Goal: Task Accomplishment & Management: Use online tool/utility

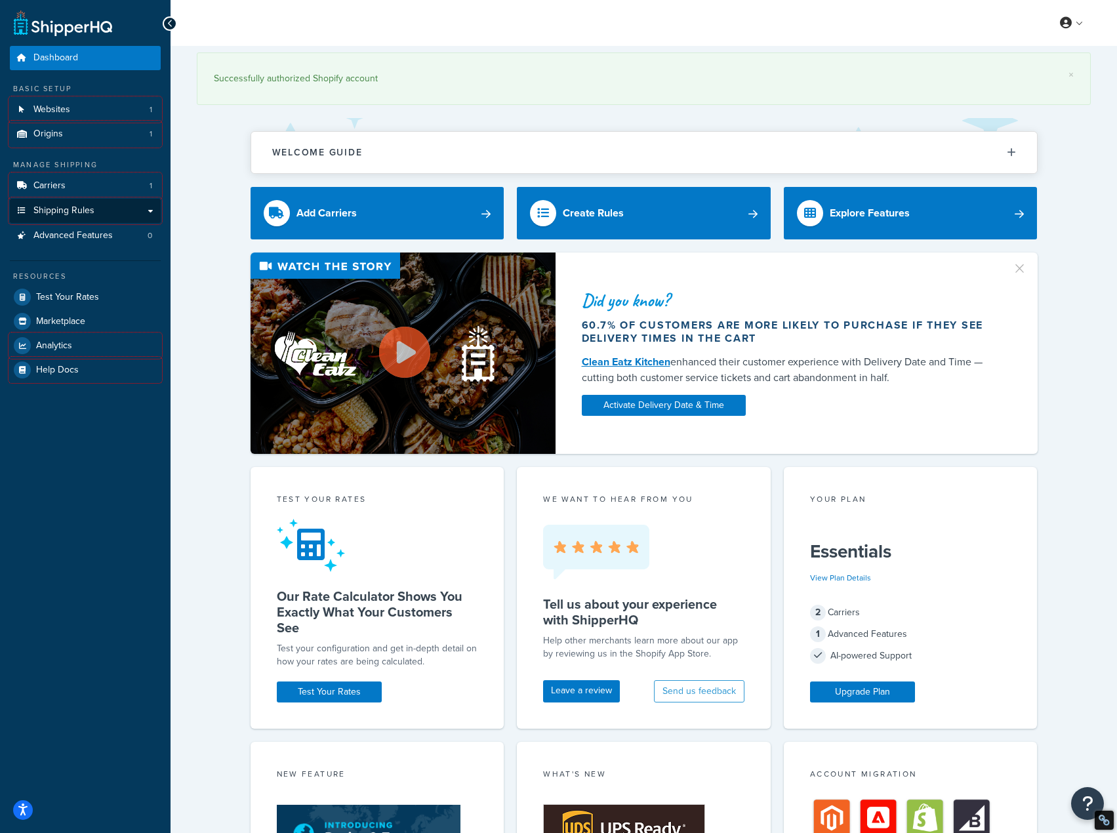
click at [73, 210] on span "Shipping Rules" at bounding box center [63, 210] width 61 height 11
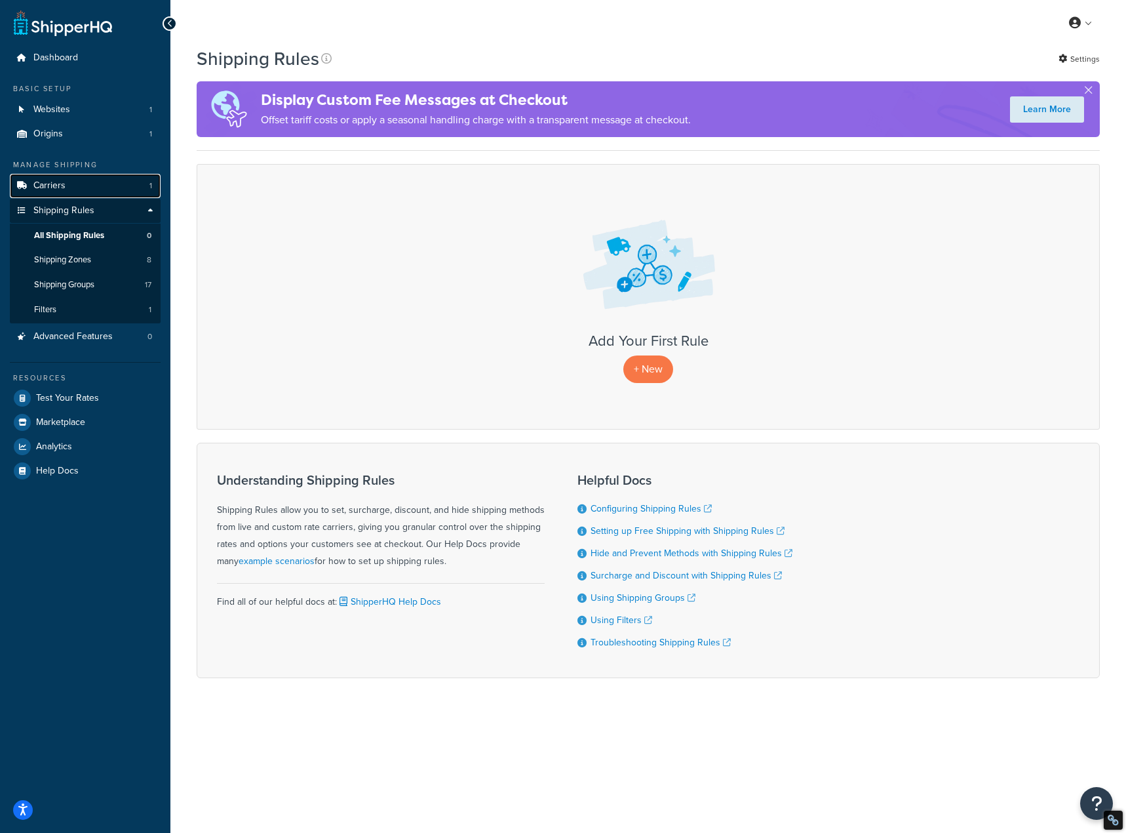
click at [73, 186] on link "Carriers 1" at bounding box center [85, 186] width 151 height 24
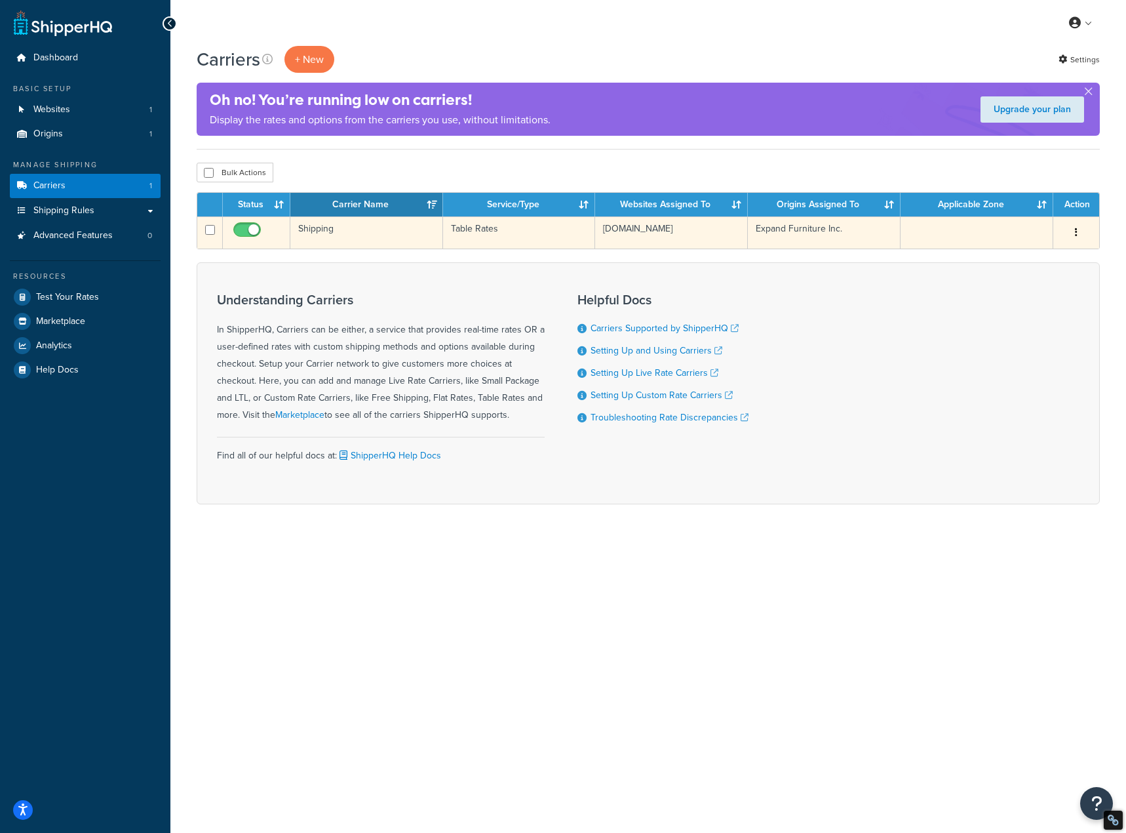
click at [483, 228] on td "Table Rates" at bounding box center [519, 232] width 153 height 32
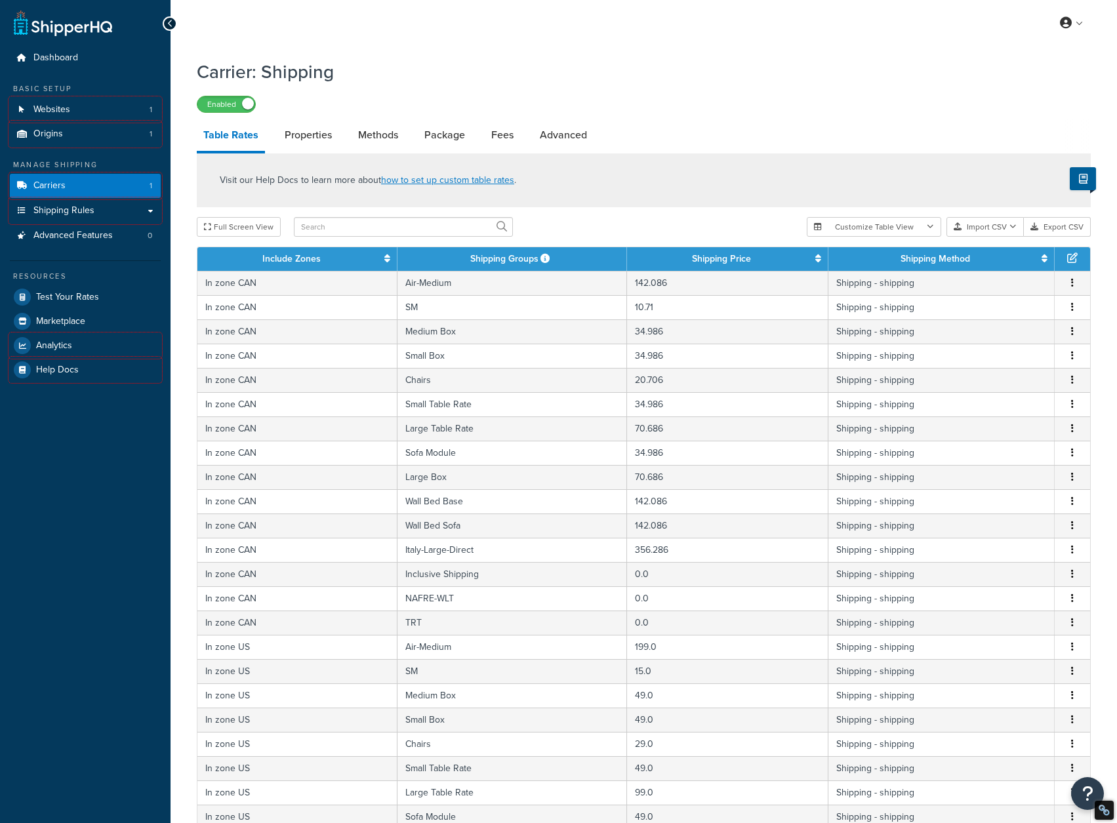
select select "25"
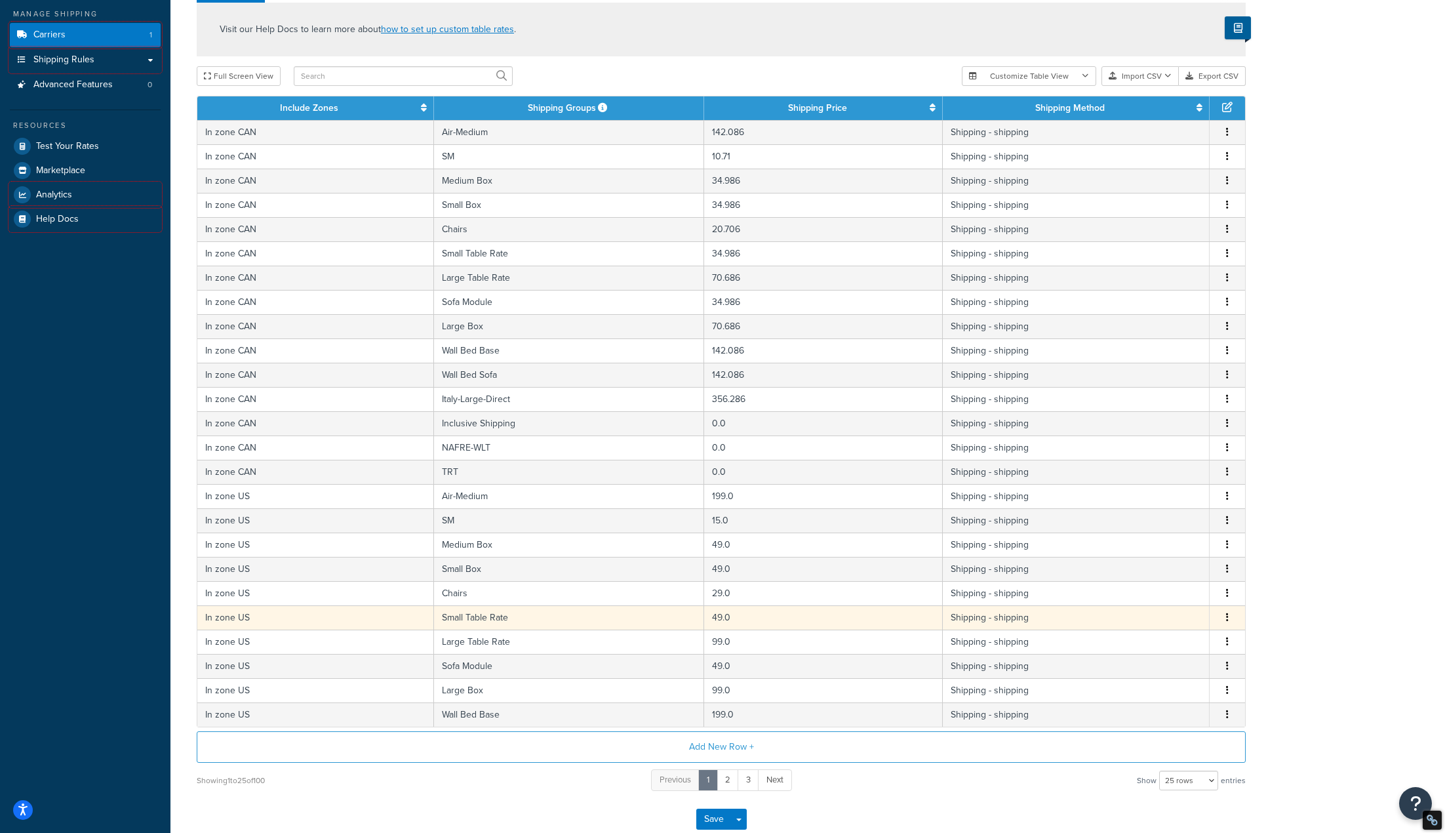
scroll to position [230, 0]
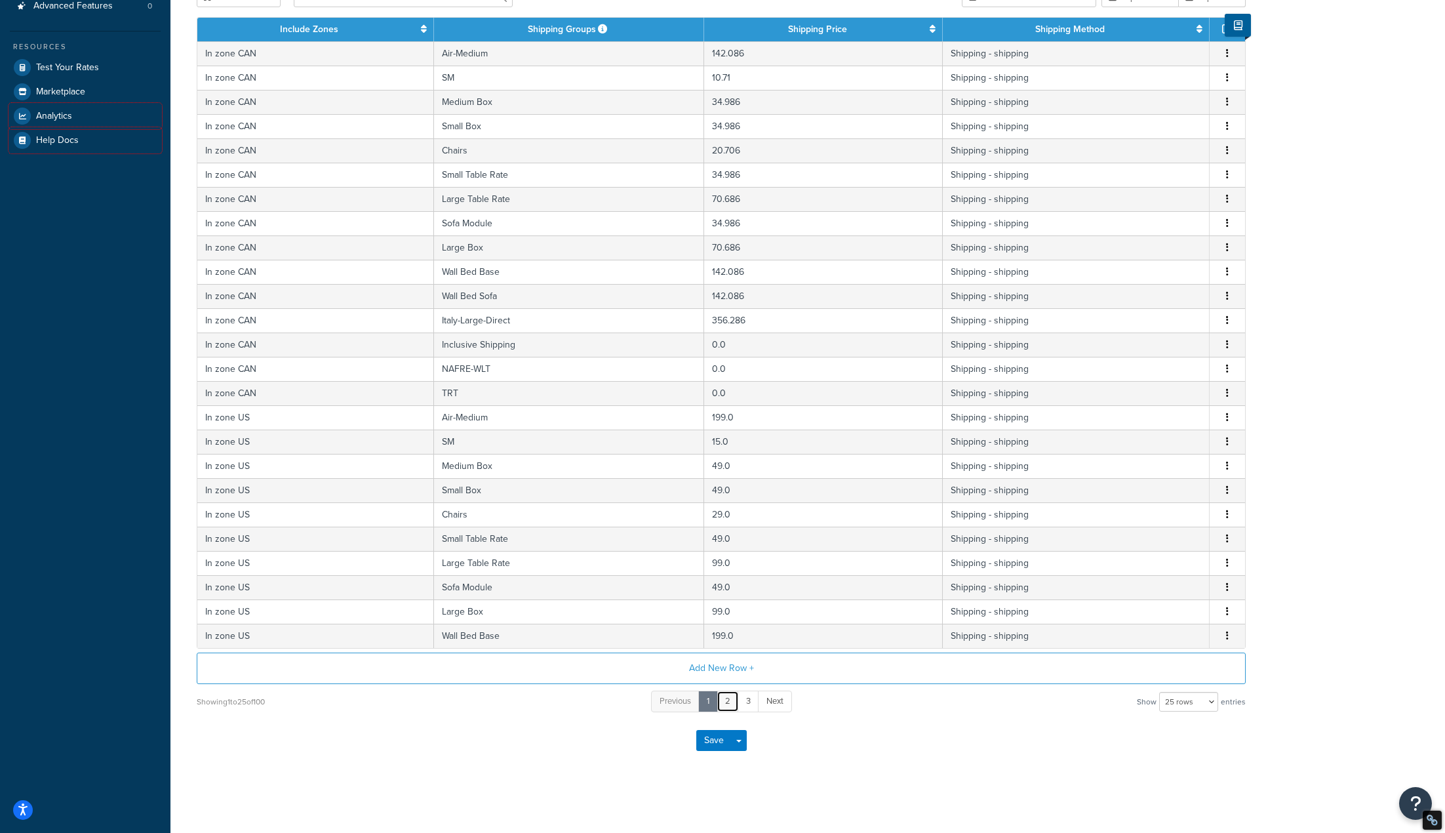
click at [727, 702] on link "2" at bounding box center [728, 701] width 22 height 22
click at [700, 700] on link "1" at bounding box center [698, 701] width 20 height 22
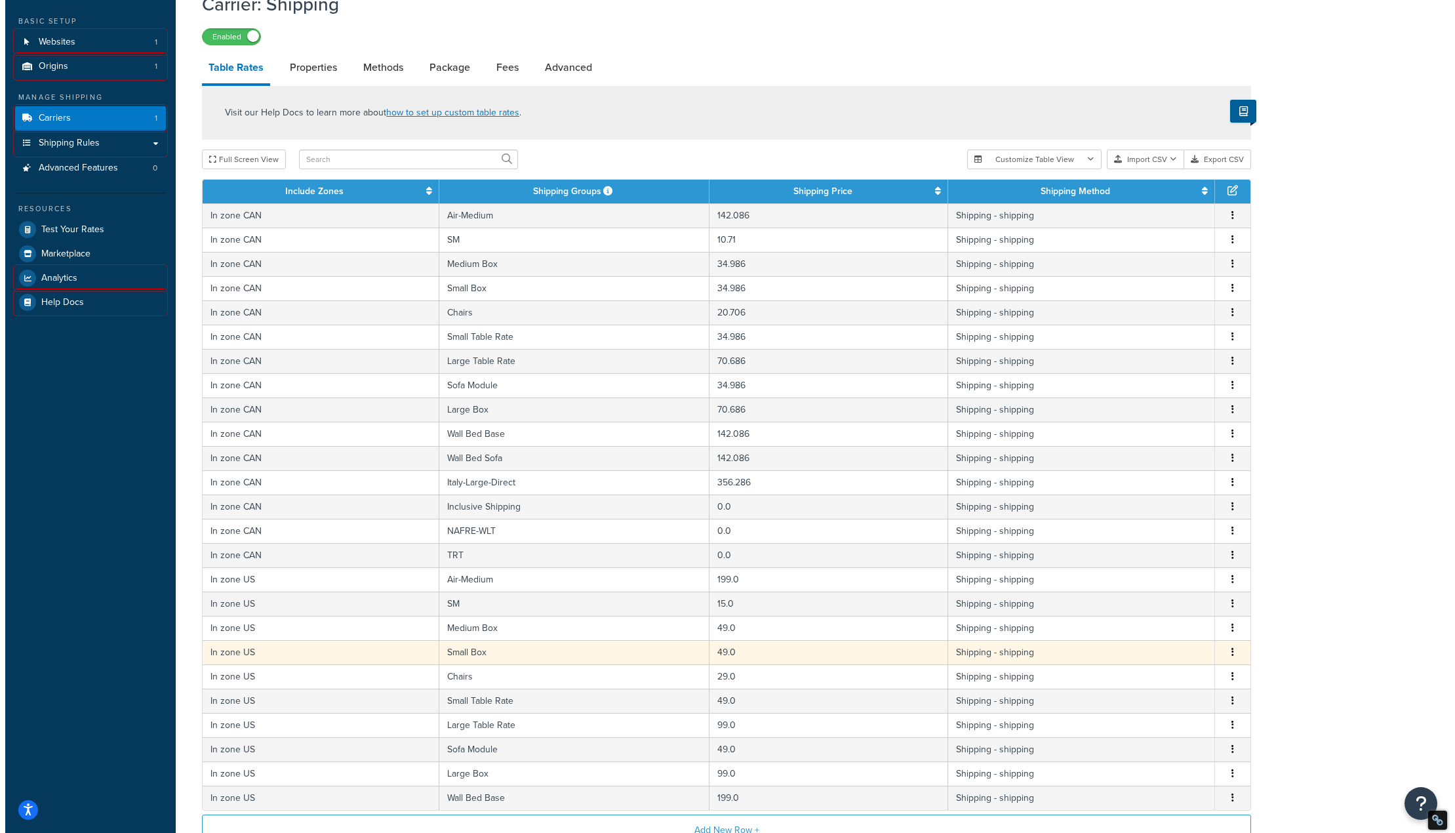
scroll to position [33, 0]
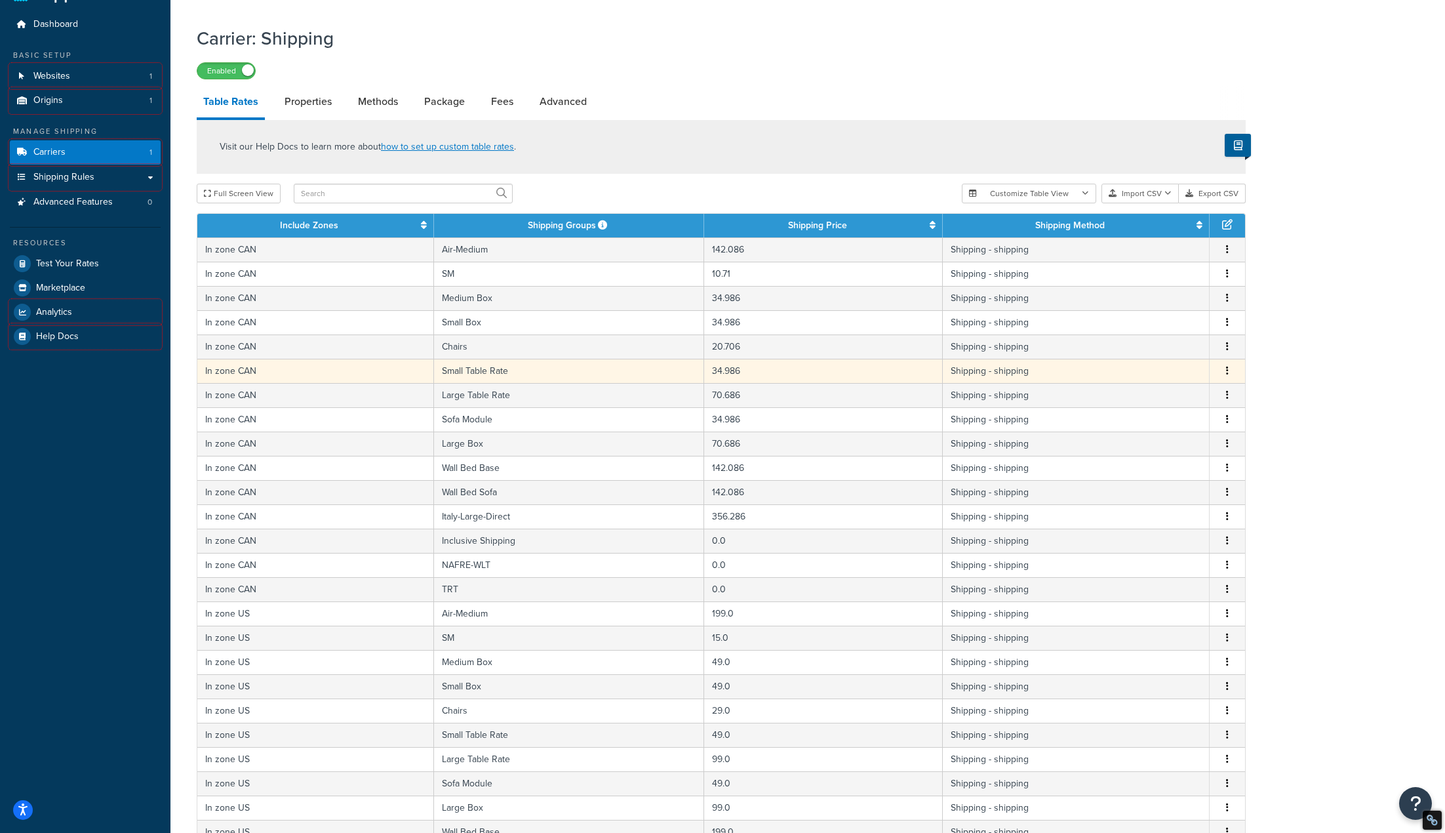
click at [239, 370] on td "In zone CAN" at bounding box center [315, 371] width 237 height 24
select select "171887"
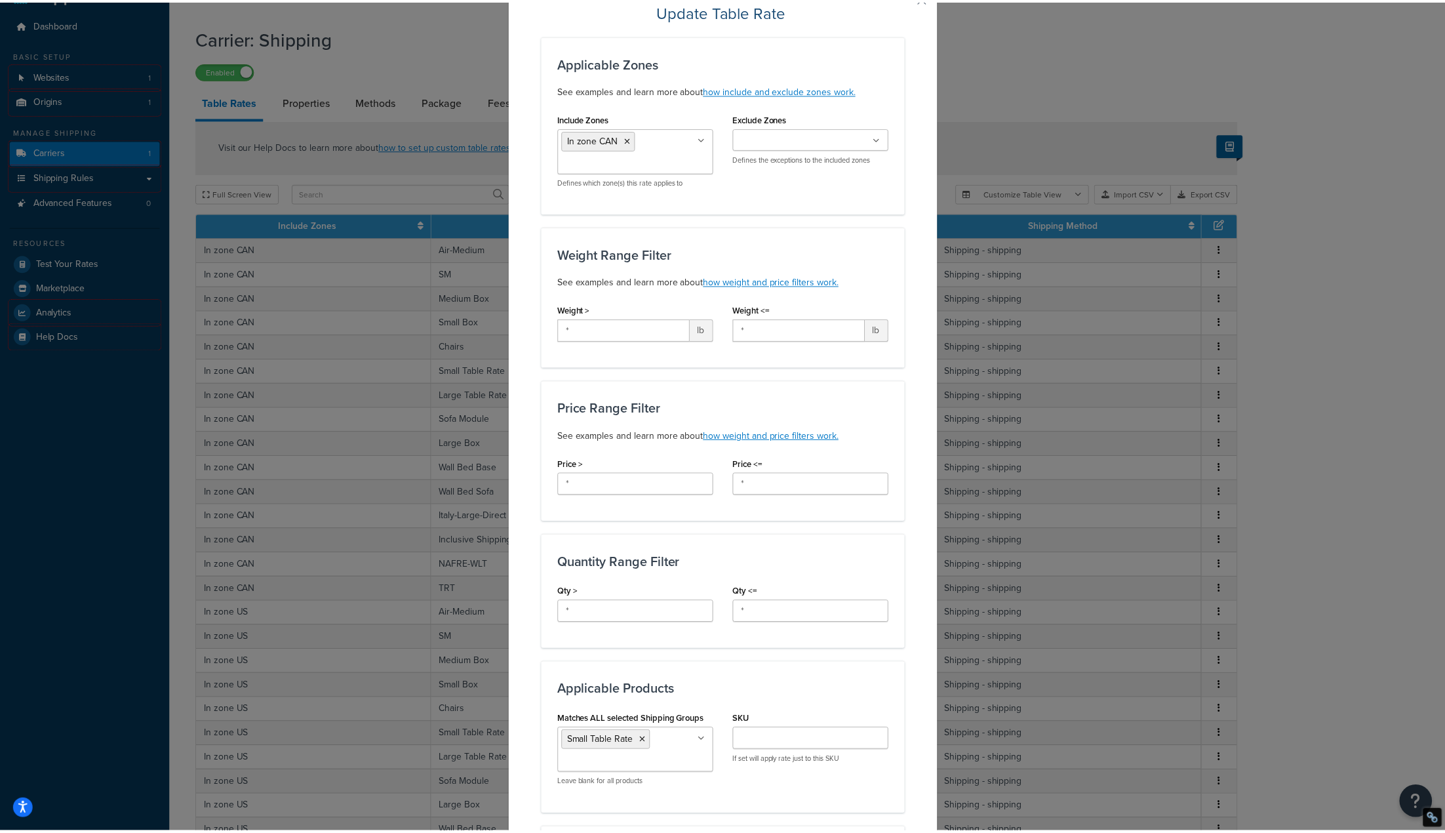
scroll to position [0, 0]
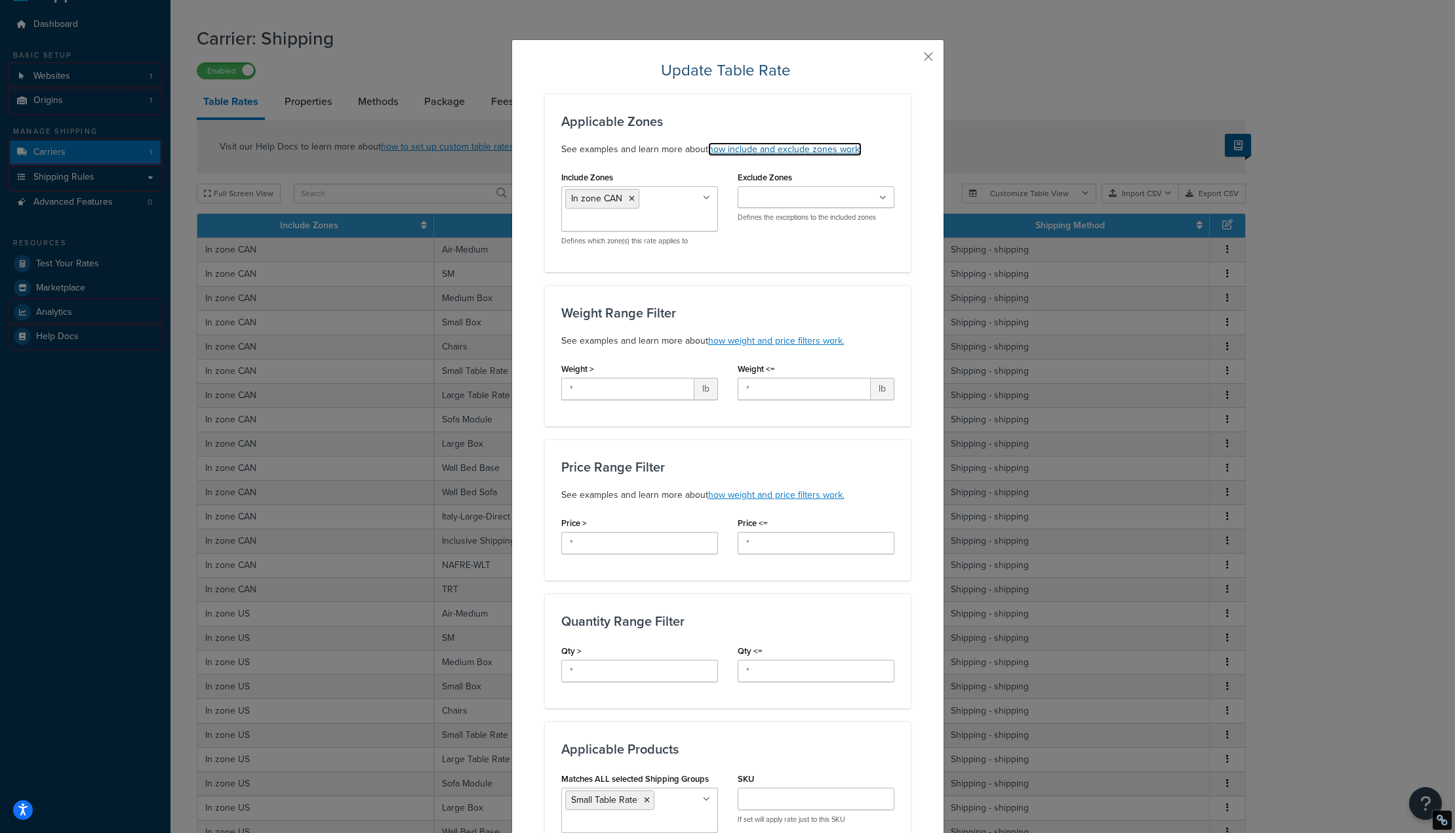
click at [826, 152] on link "how include and exclude zones work." at bounding box center [784, 149] width 153 height 14
click at [911, 60] on button "button" at bounding box center [908, 61] width 3 height 3
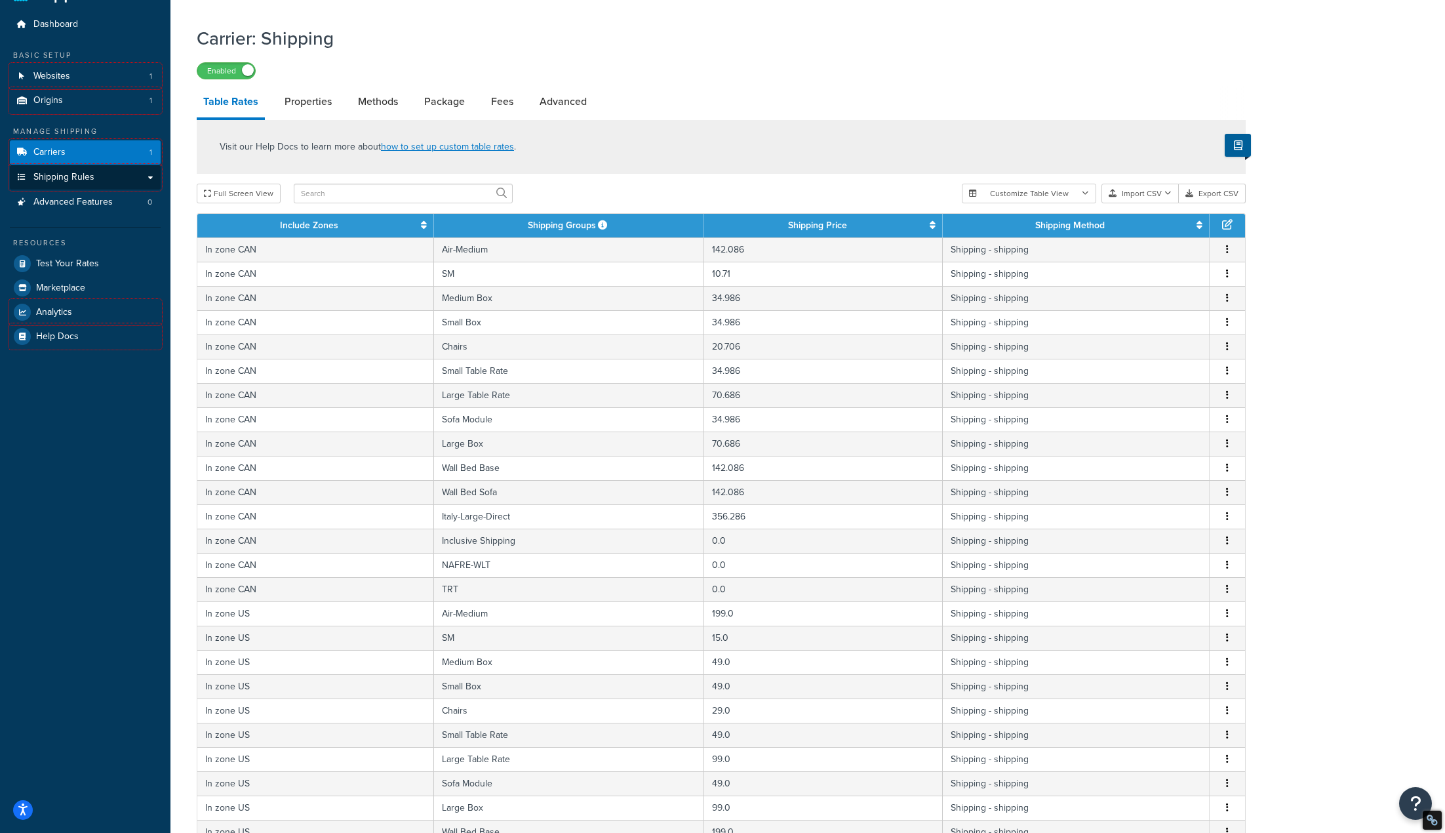
click at [111, 177] on link "Shipping Rules" at bounding box center [85, 177] width 151 height 24
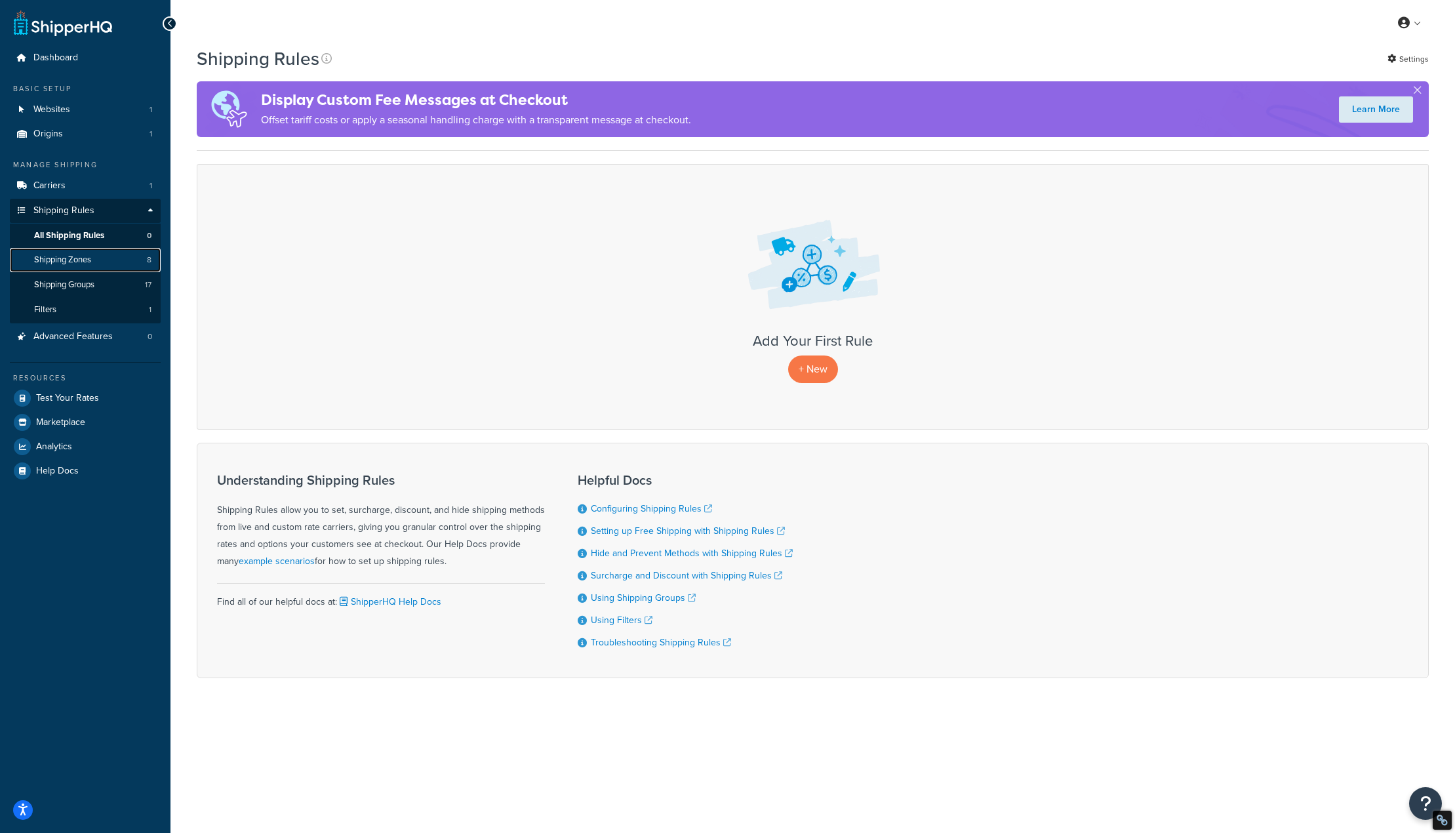
click at [81, 256] on span "Shipping Zones" at bounding box center [62, 259] width 57 height 11
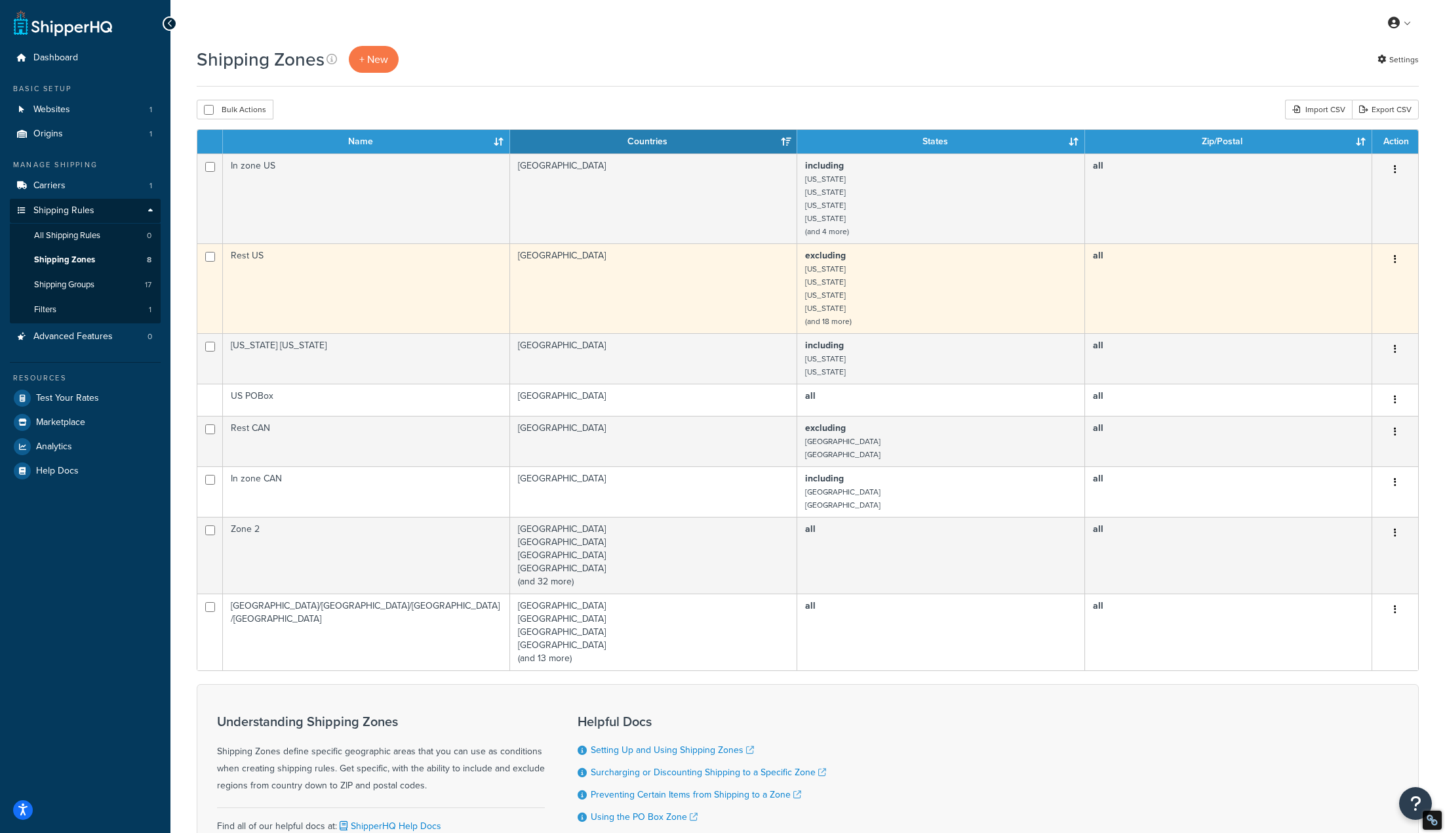
click at [833, 325] on small "(and 18 more)" at bounding box center [828, 321] width 47 height 12
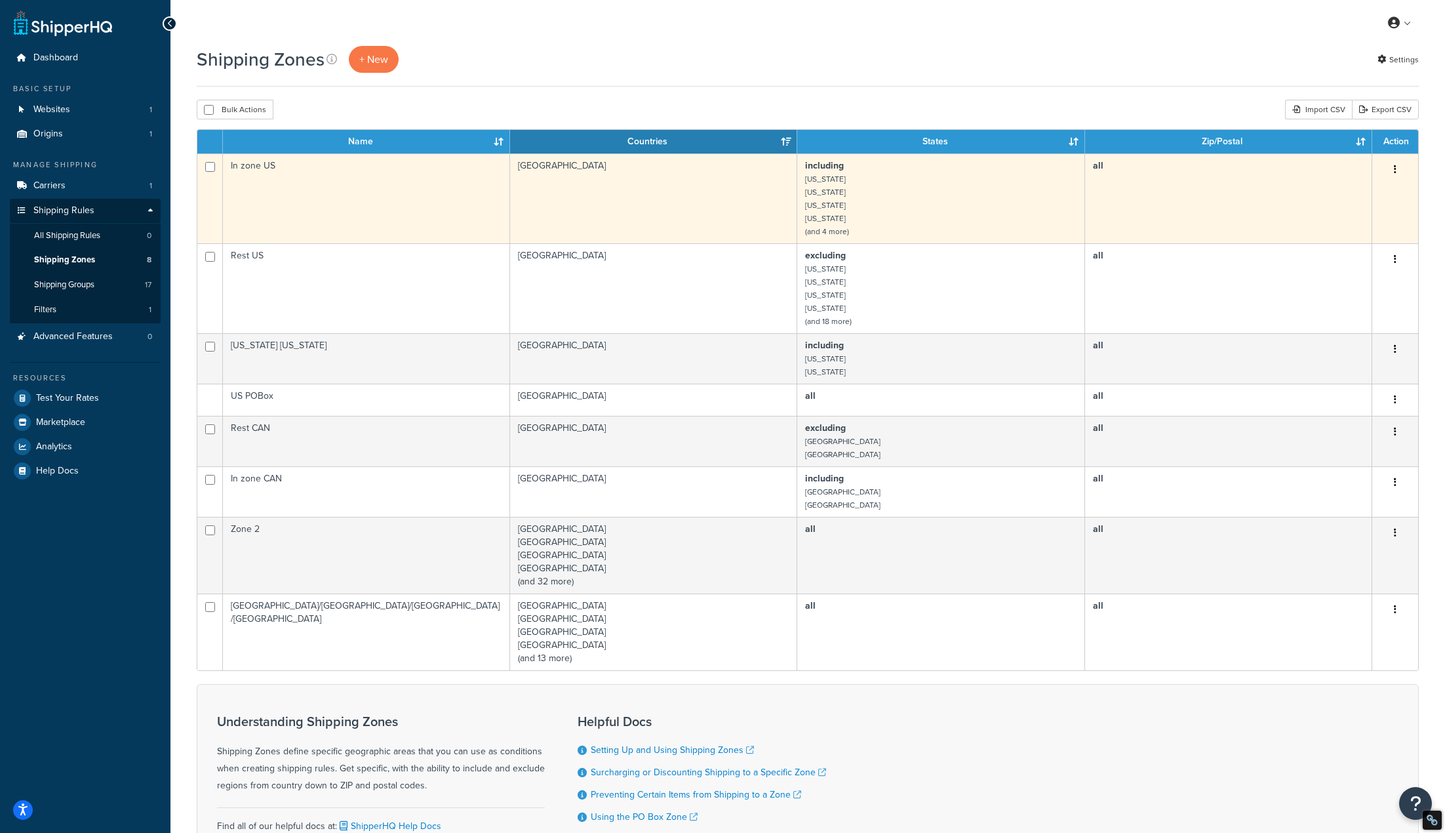
click at [826, 232] on small "(and 4 more)" at bounding box center [827, 232] width 44 height 12
click at [929, 190] on td "including California Maryland Massachusetts Nevada (and 4 more)" at bounding box center [940, 198] width 287 height 90
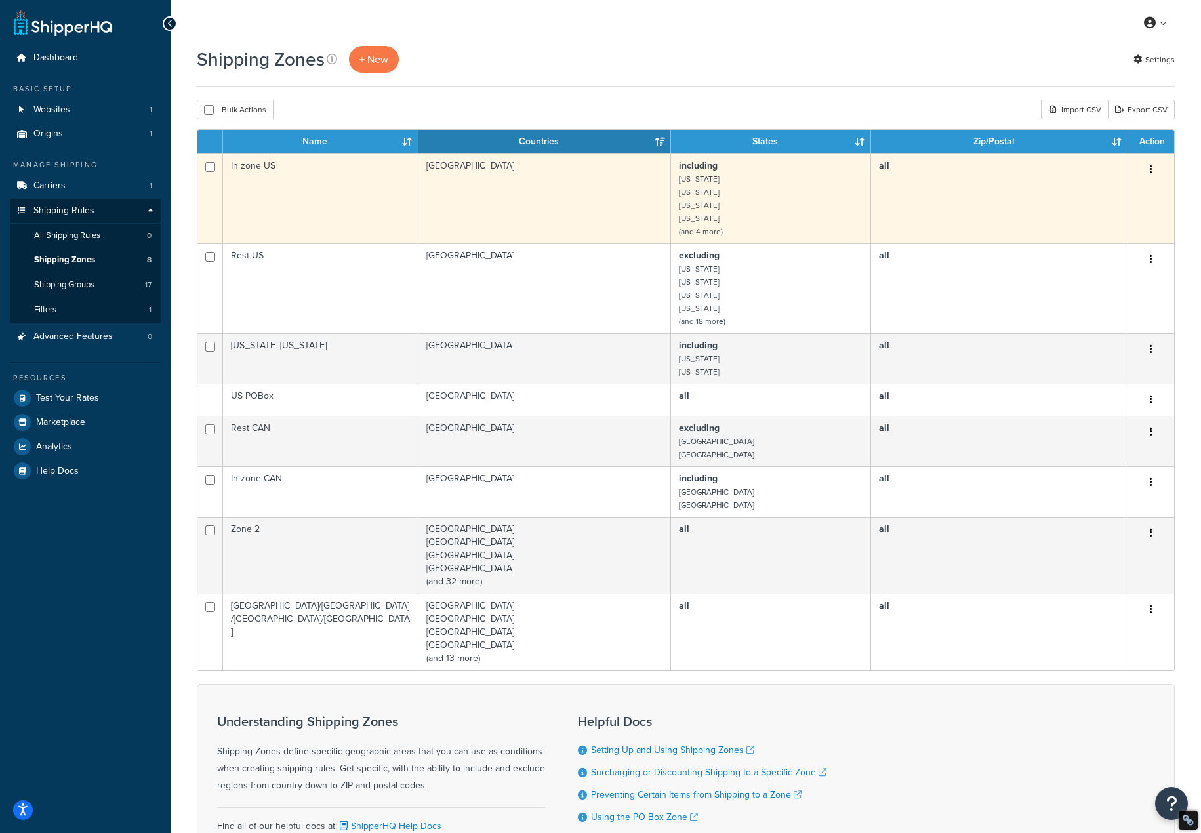
click at [704, 235] on small "(and 4 more)" at bounding box center [701, 232] width 44 height 12
click at [791, 188] on td "including California Maryland Massachusetts Nevada (and 4 more)" at bounding box center [771, 198] width 200 height 90
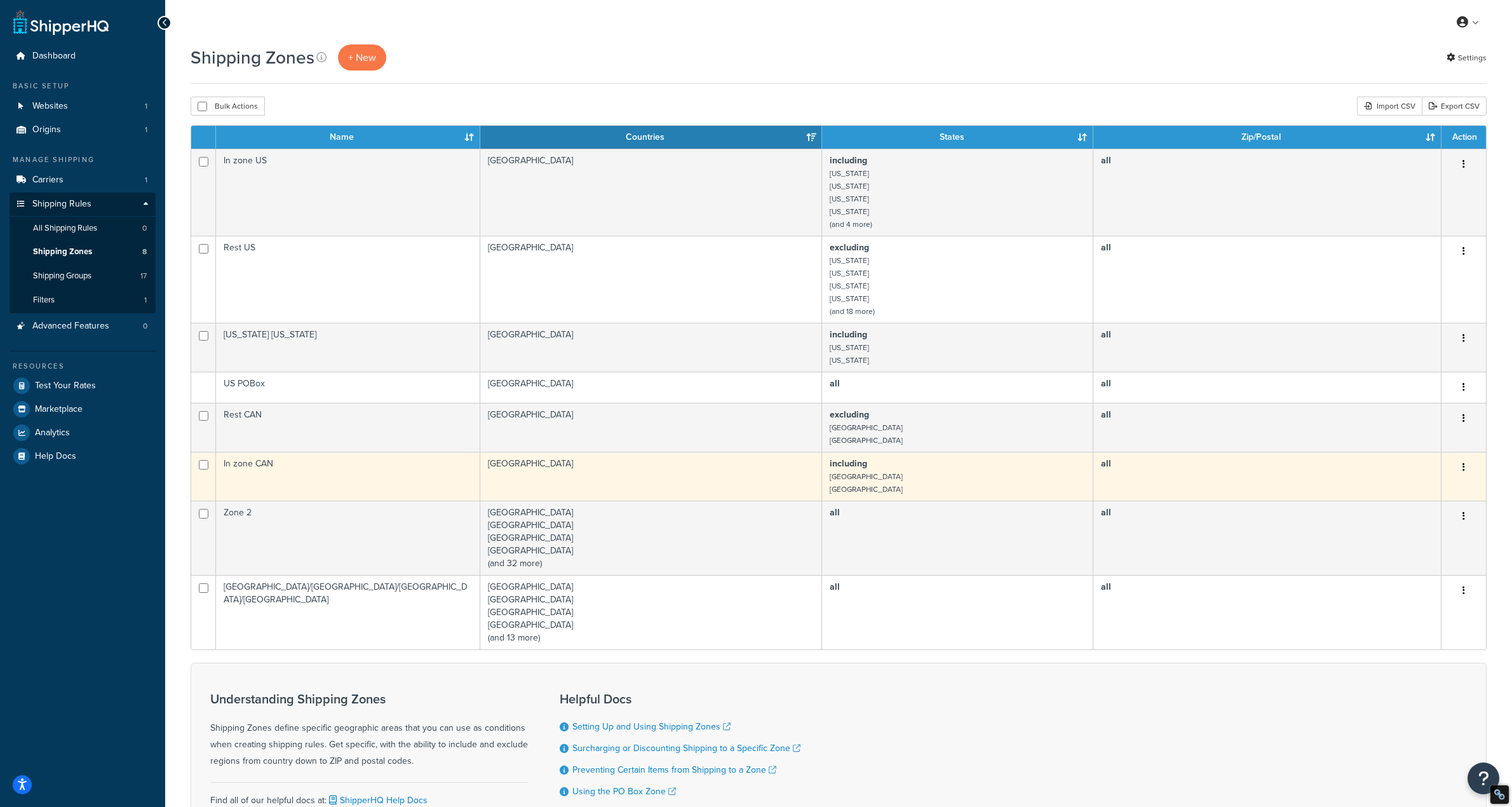
click at [1146, 488] on td "all" at bounding box center [1267, 476] width 348 height 48
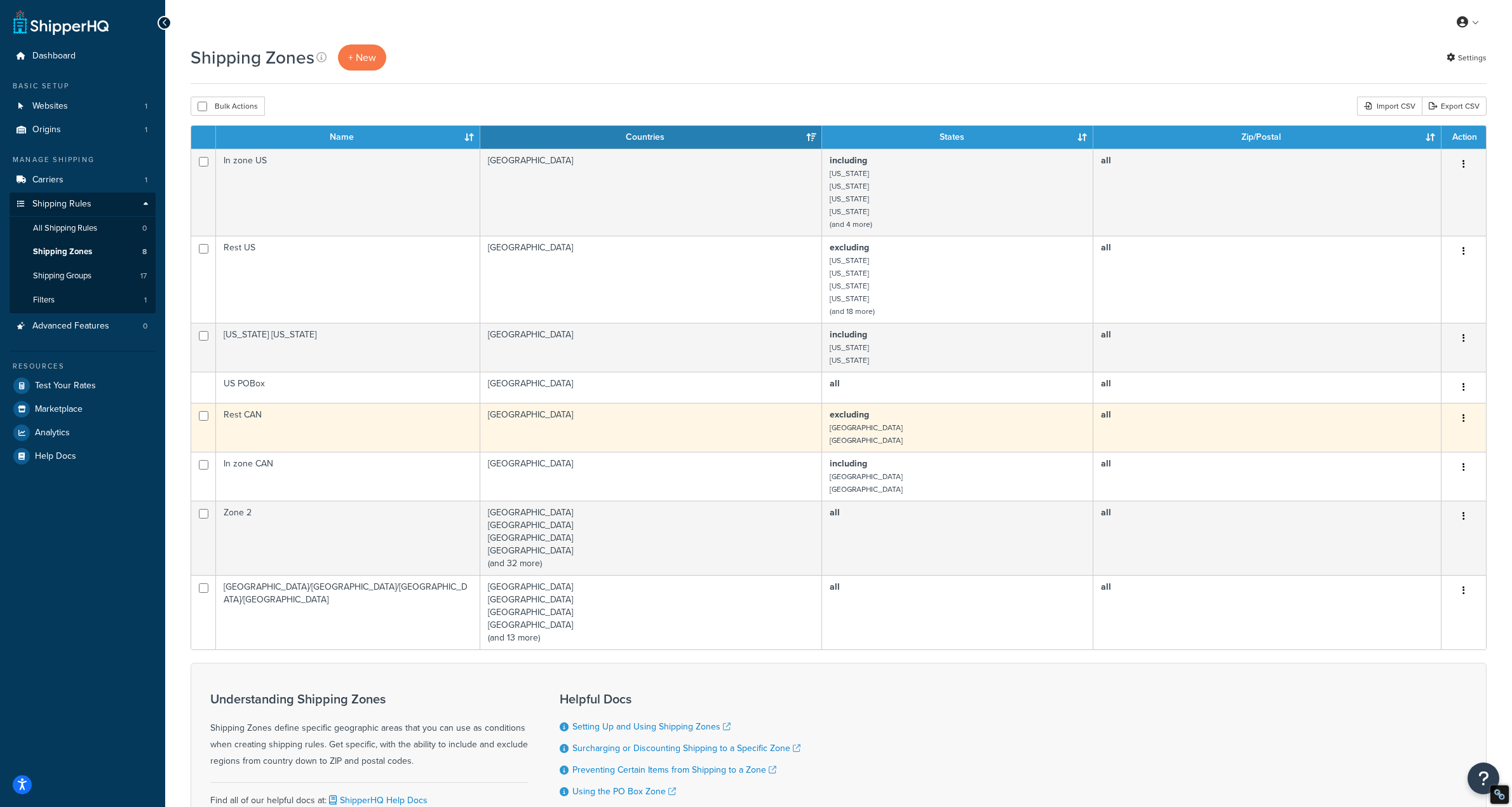
click at [673, 443] on td "Canada" at bounding box center [651, 427] width 342 height 48
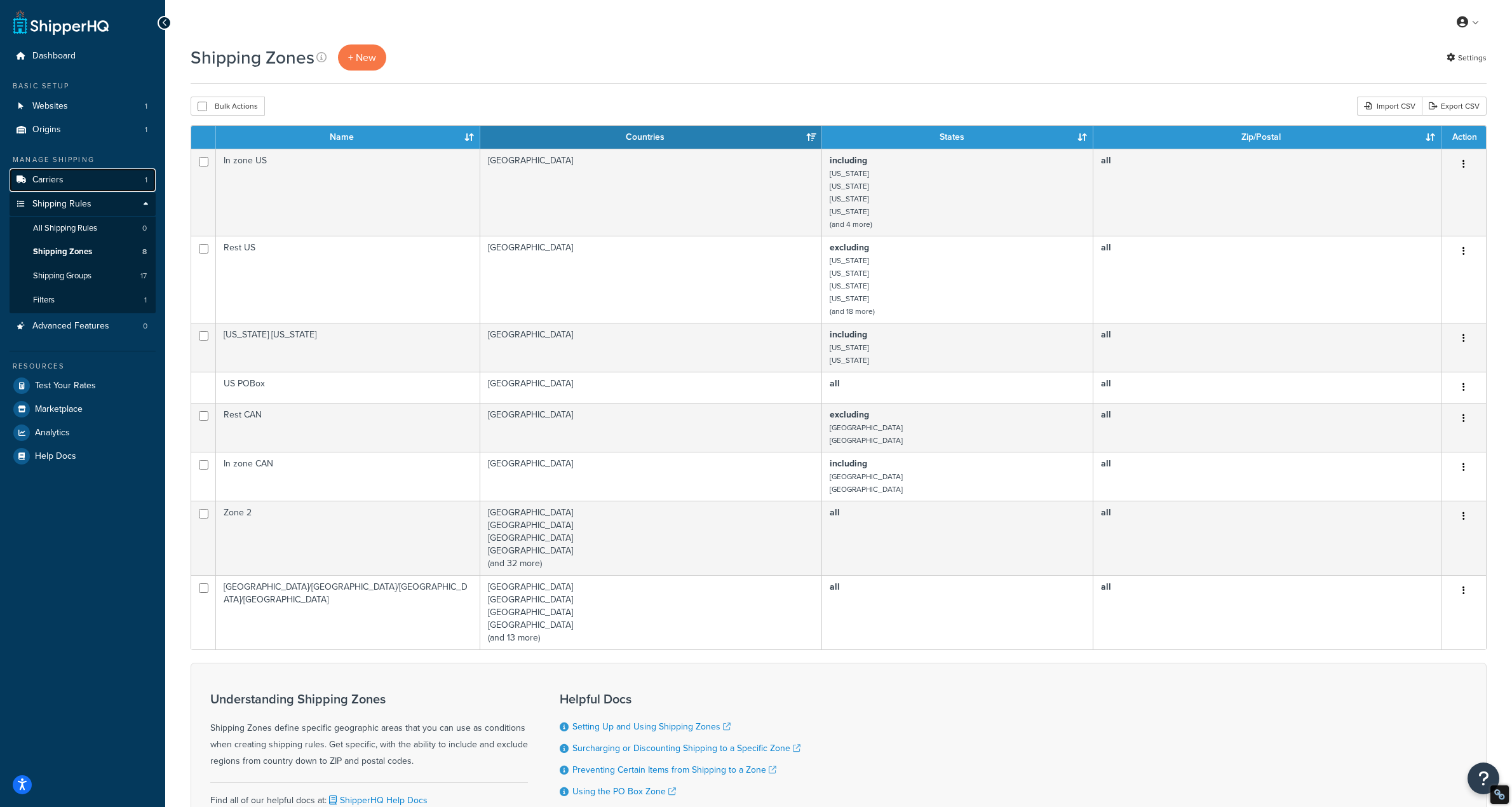
click at [79, 181] on link "Carriers 1" at bounding box center [82, 180] width 146 height 23
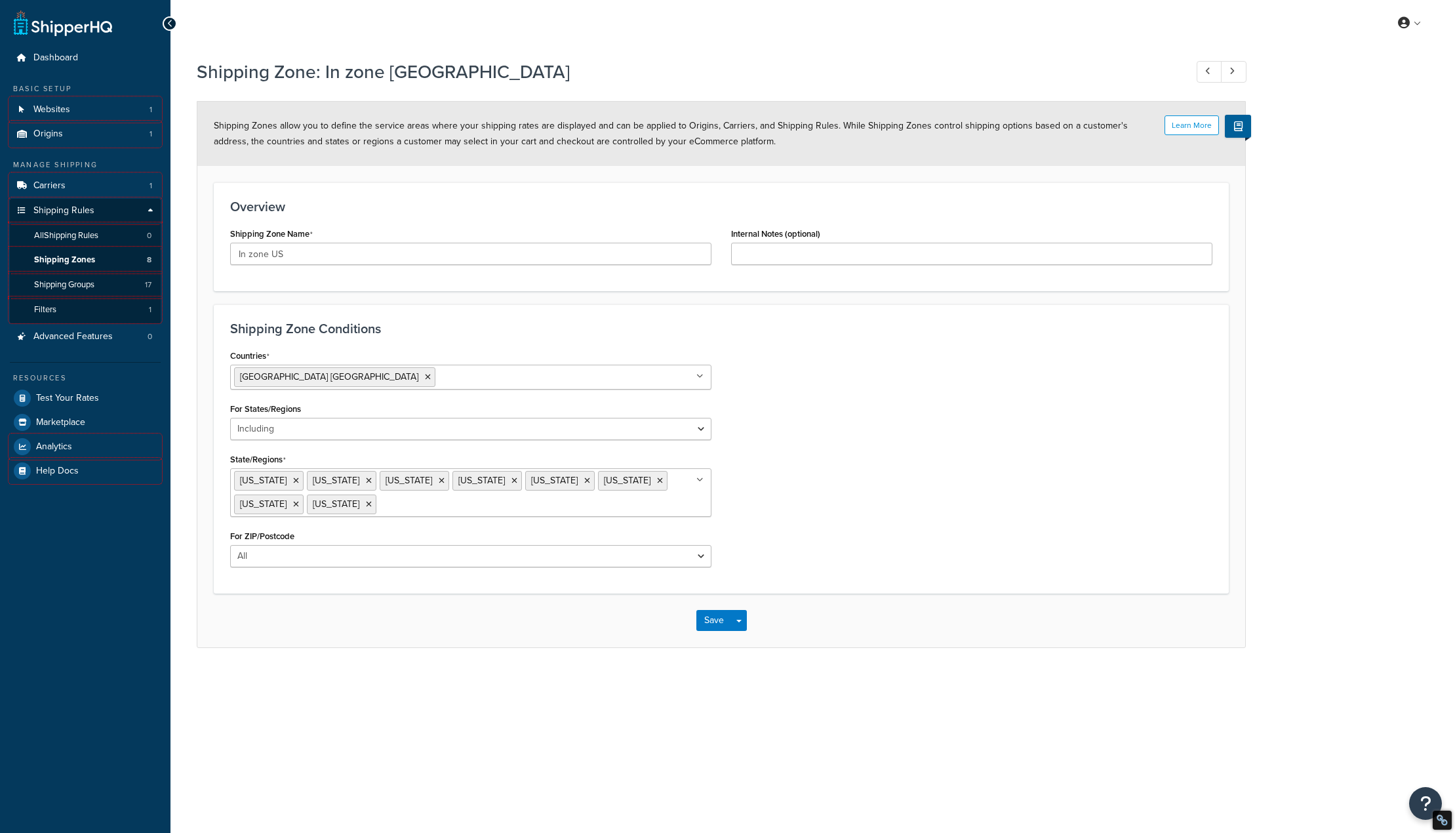
select select "including"
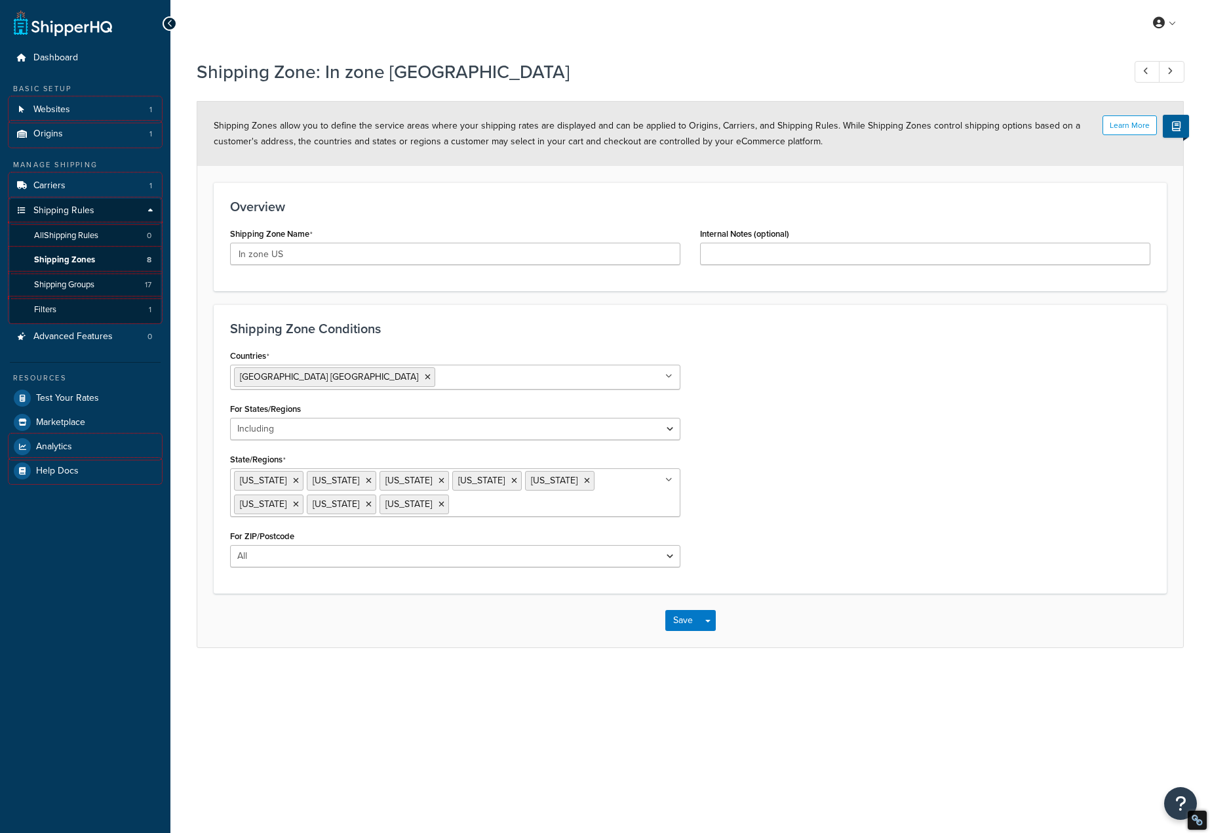
select select "including"
click at [169, 19] on icon at bounding box center [170, 23] width 6 height 9
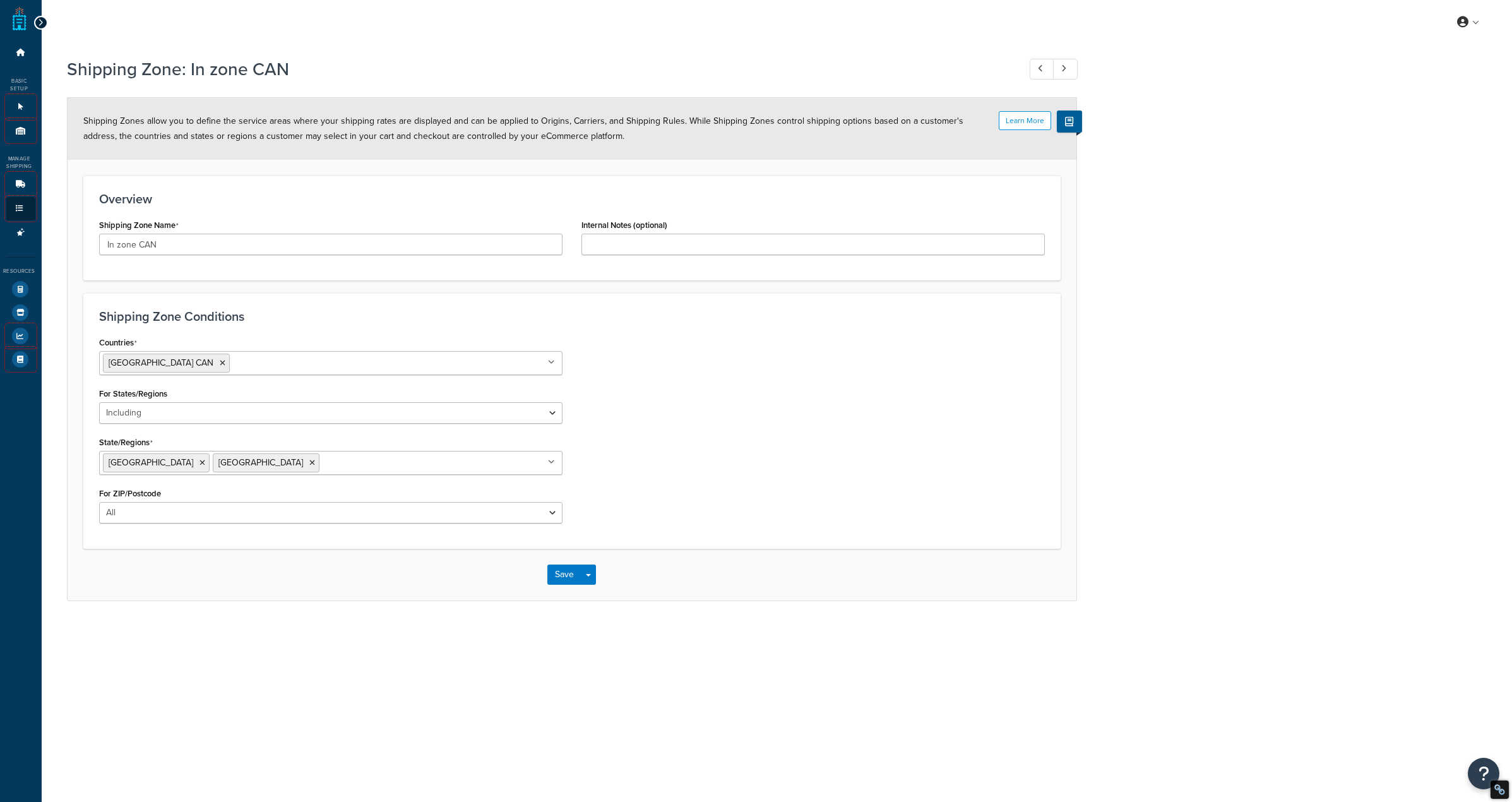
select select "including"
select select "excluding"
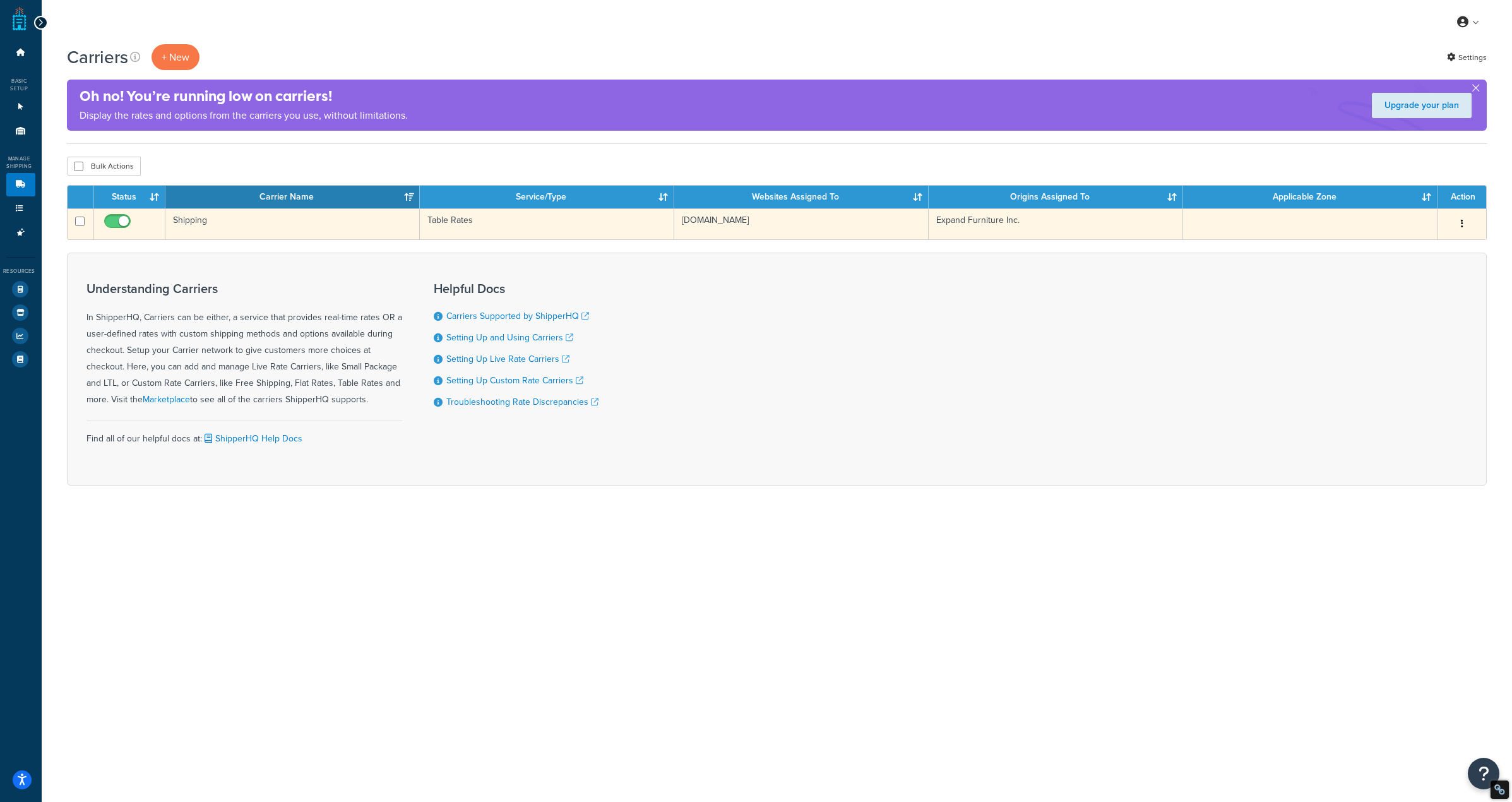
click at [456, 220] on td "Table Rates" at bounding box center [547, 223] width 254 height 31
click at [469, 220] on td "Table Rates" at bounding box center [547, 223] width 254 height 31
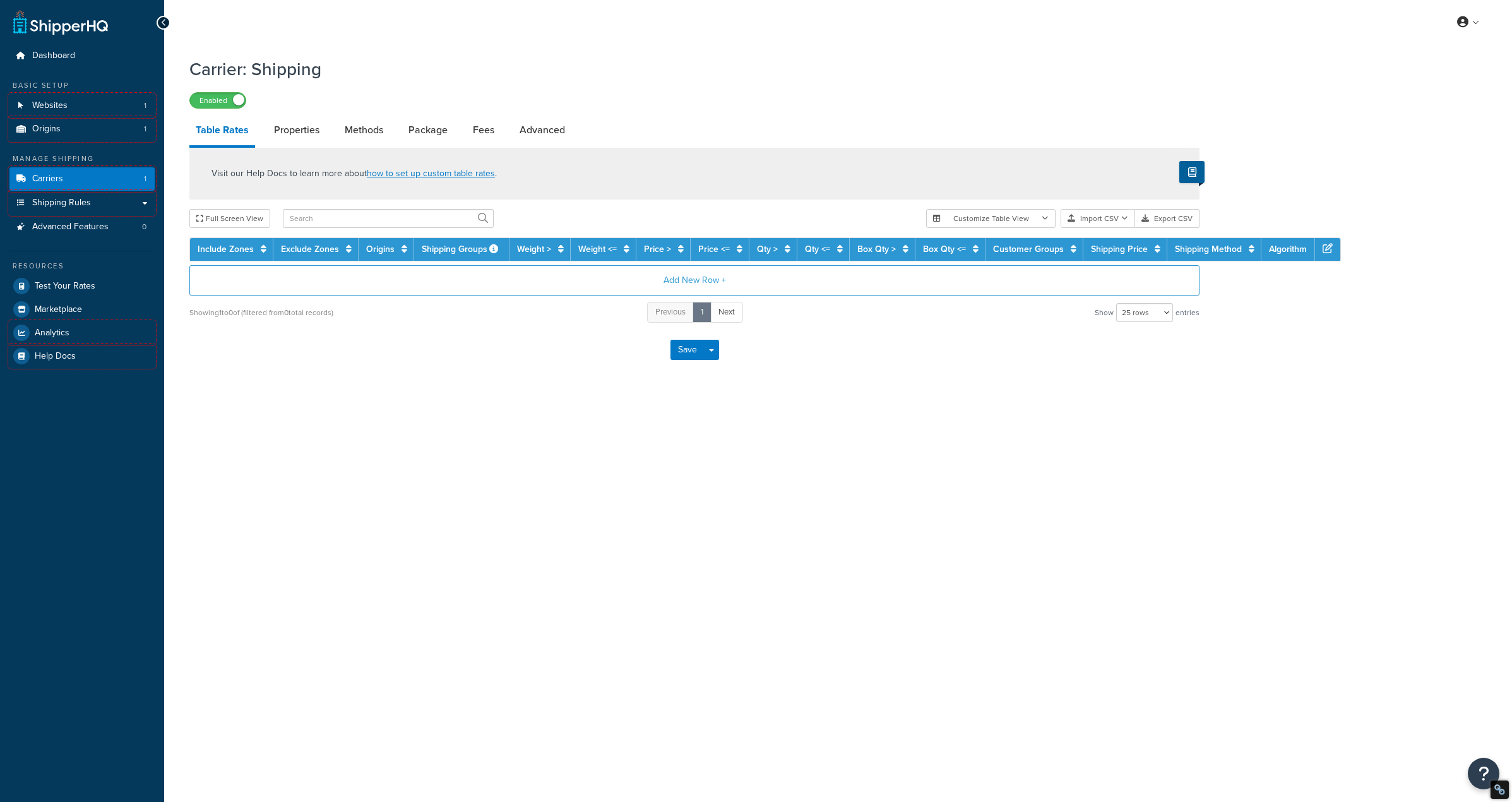
select select "25"
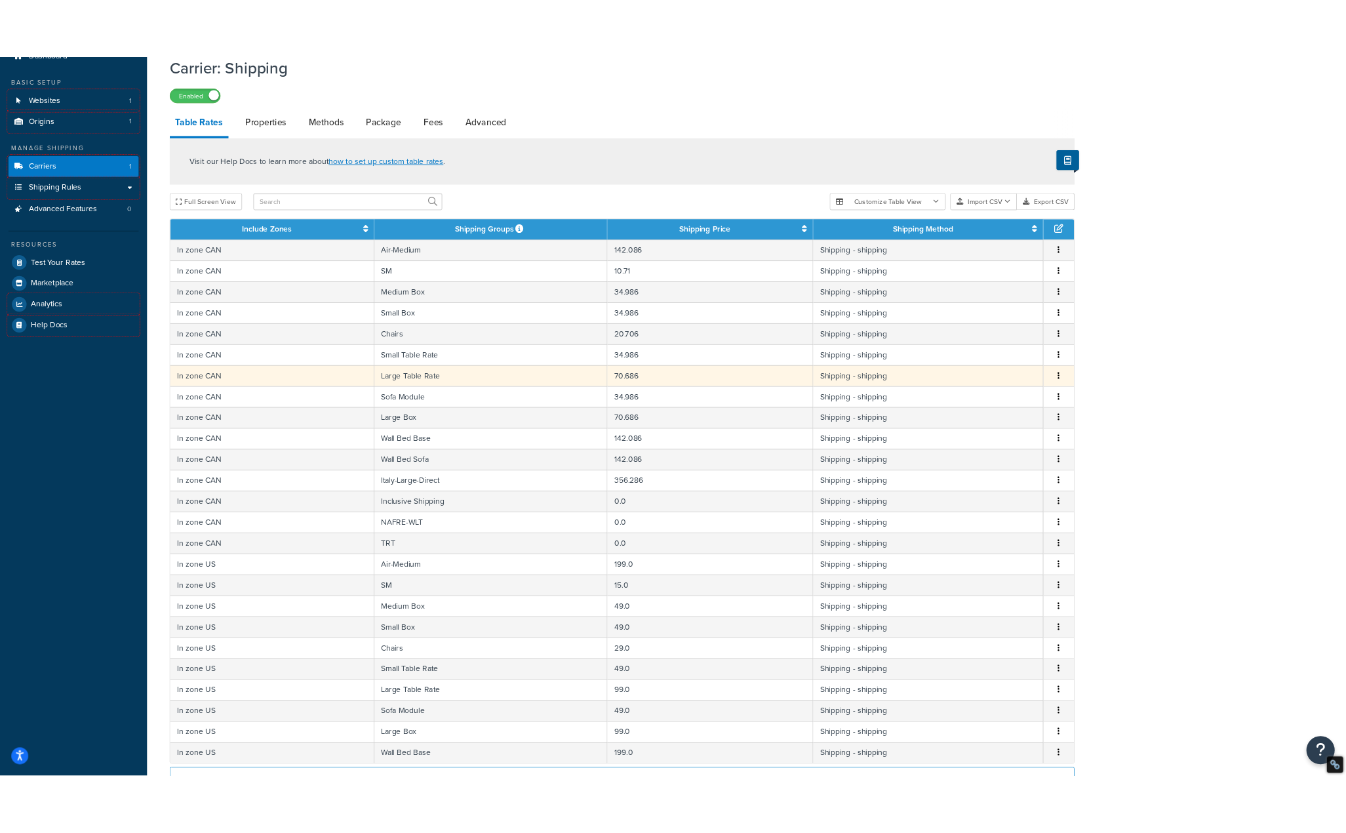
scroll to position [131, 0]
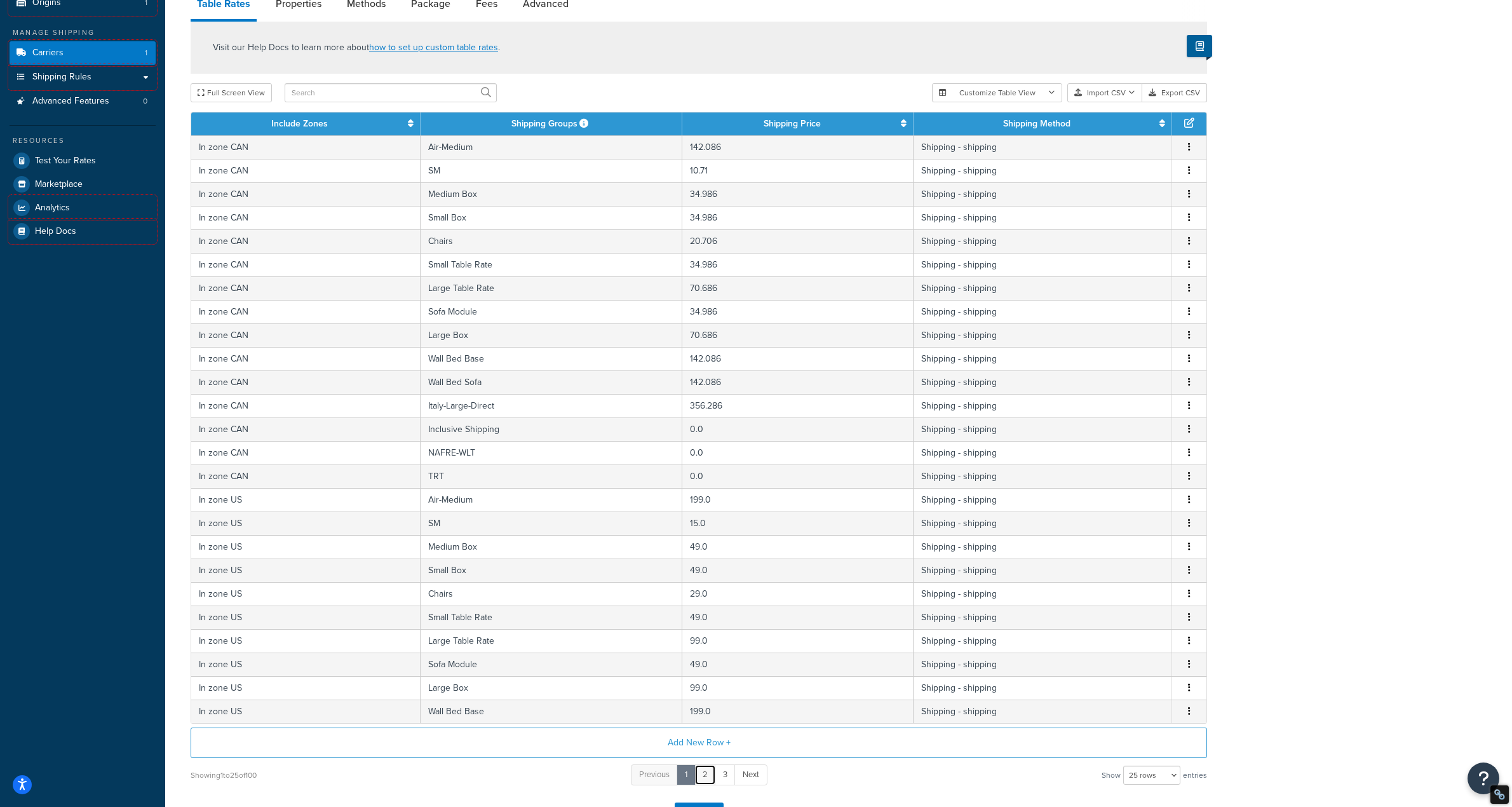
click at [704, 774] on link "2" at bounding box center [706, 775] width 21 height 21
click at [713, 774] on link "3" at bounding box center [716, 775] width 21 height 21
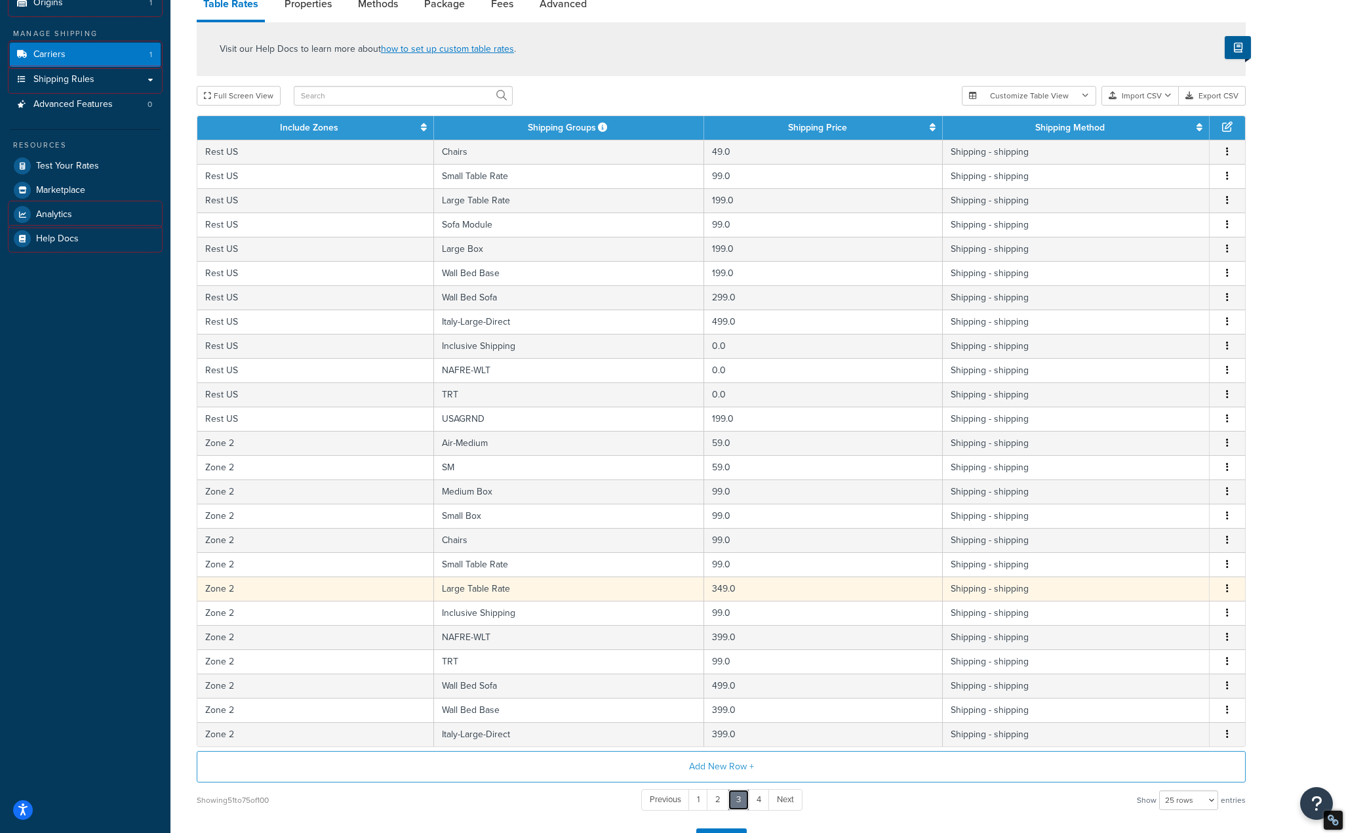
scroll to position [230, 0]
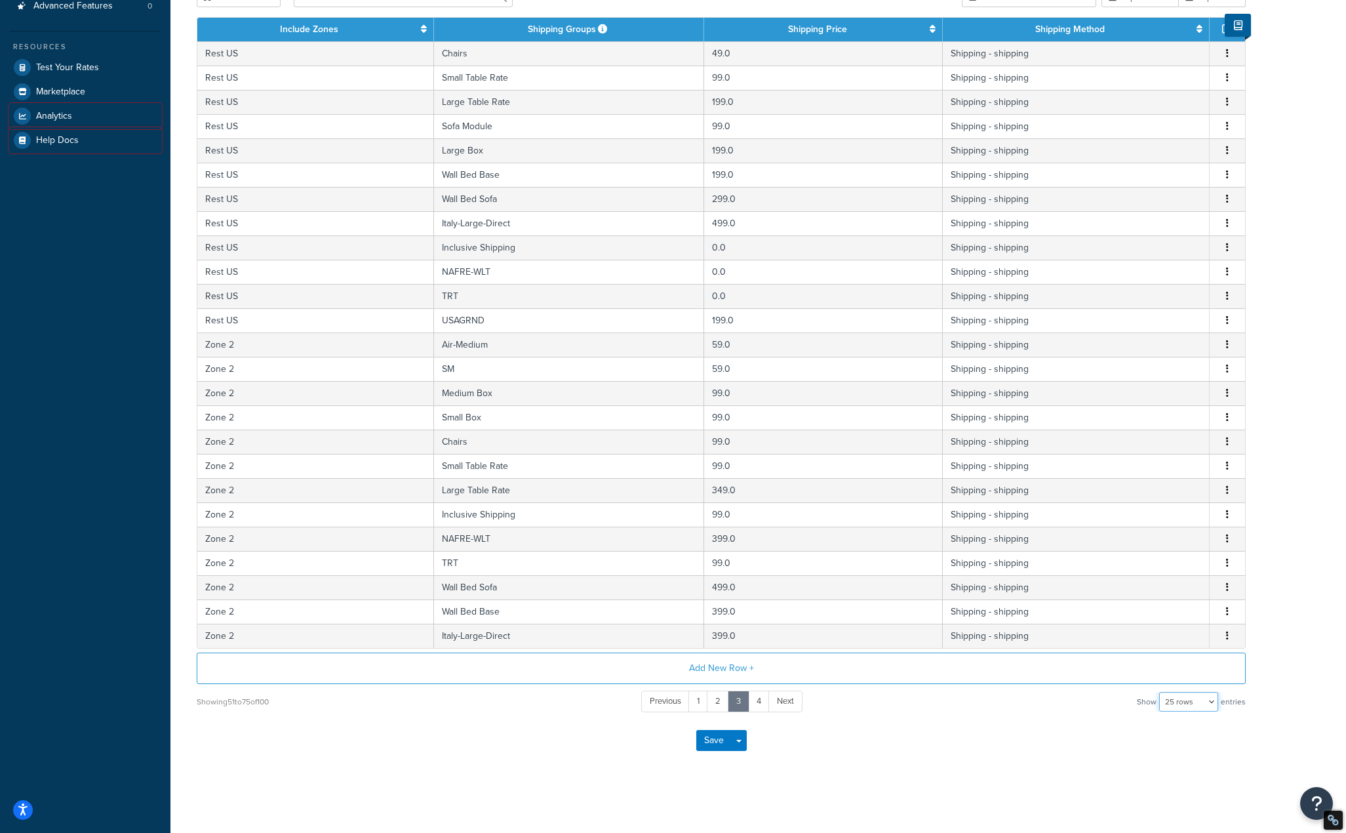
click at [1192, 701] on select "10 rows 15 rows 25 rows 50 rows 100 rows 1000 rows" at bounding box center [1188, 702] width 59 height 20
select select "100"
click at [1161, 692] on select "10 rows 15 rows 25 rows 50 rows 100 rows 1000 rows" at bounding box center [1188, 702] width 59 height 20
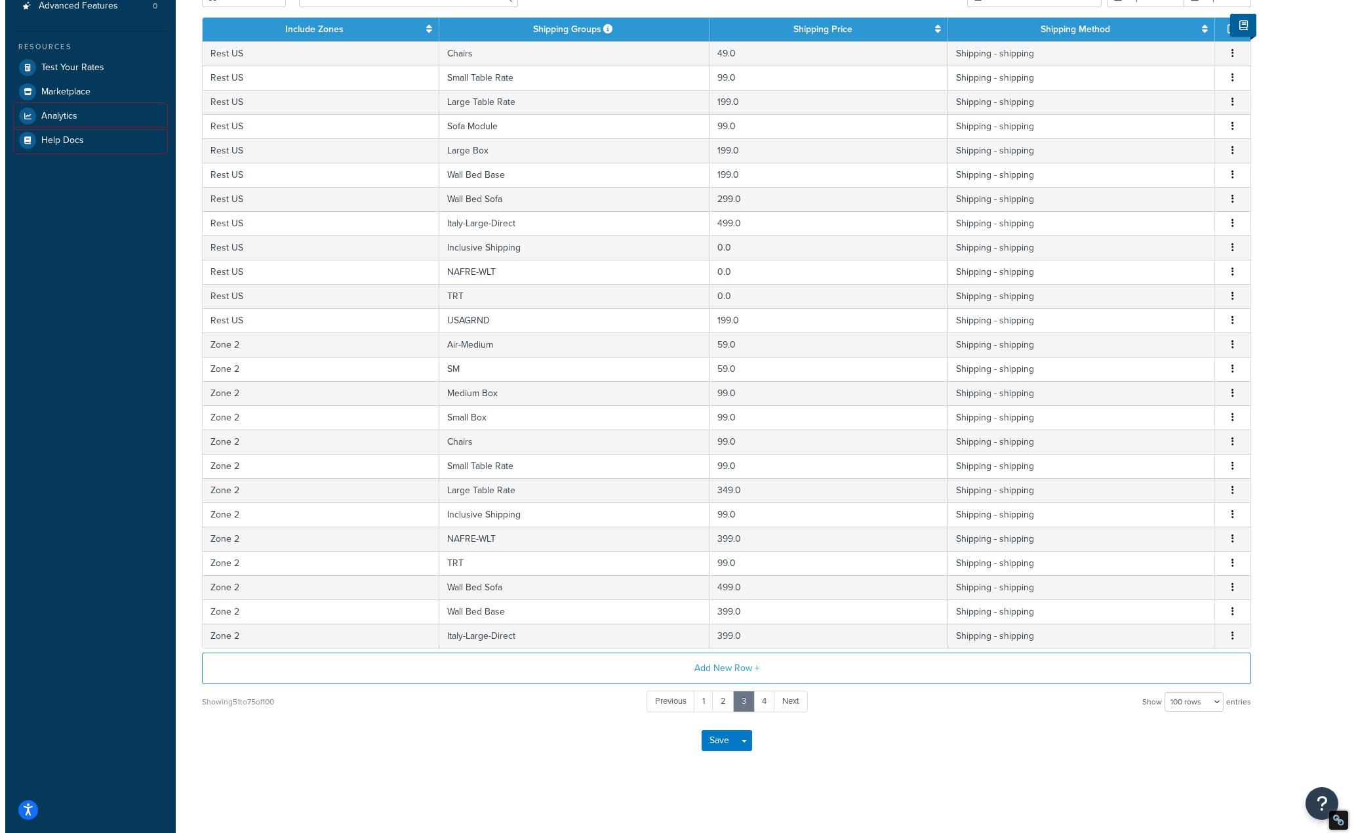
scroll to position [0, 0]
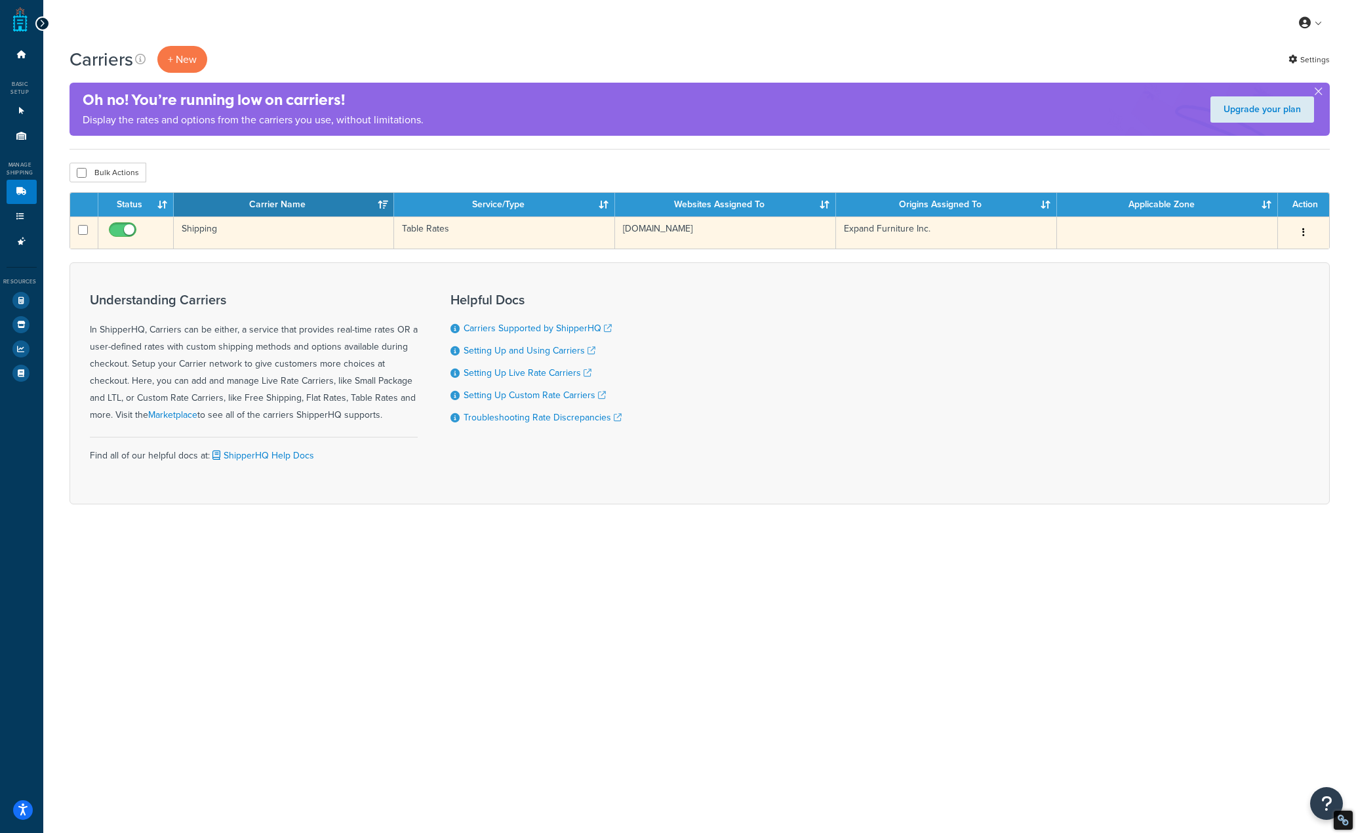
click at [429, 227] on td "Table Rates" at bounding box center [504, 232] width 221 height 32
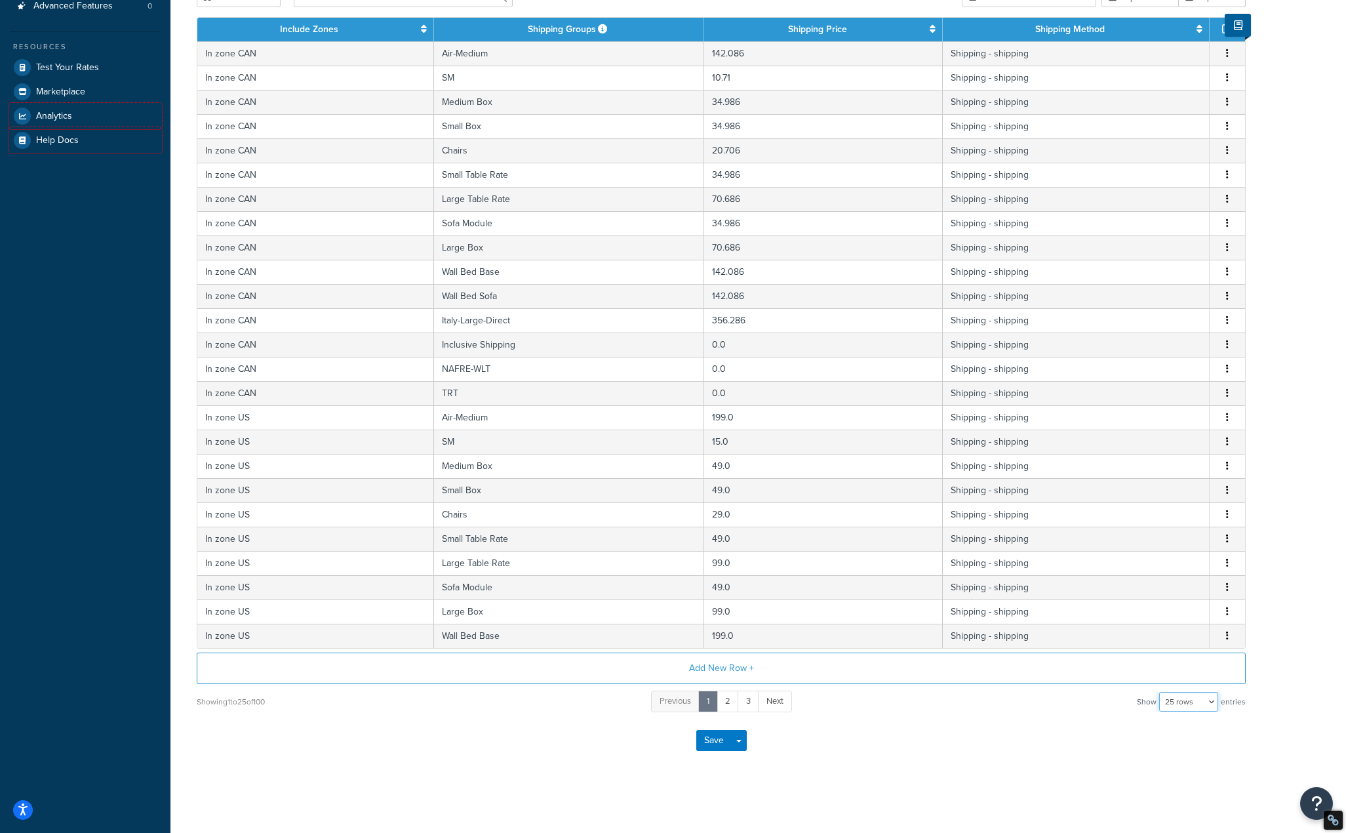
click at [1172, 705] on select "10 rows 15 rows 25 rows 50 rows 100 rows 1000 rows" at bounding box center [1188, 702] width 59 height 20
select select "100"
click at [1161, 692] on select "10 rows 15 rows 25 rows 50 rows 100 rows 1000 rows" at bounding box center [1188, 702] width 59 height 20
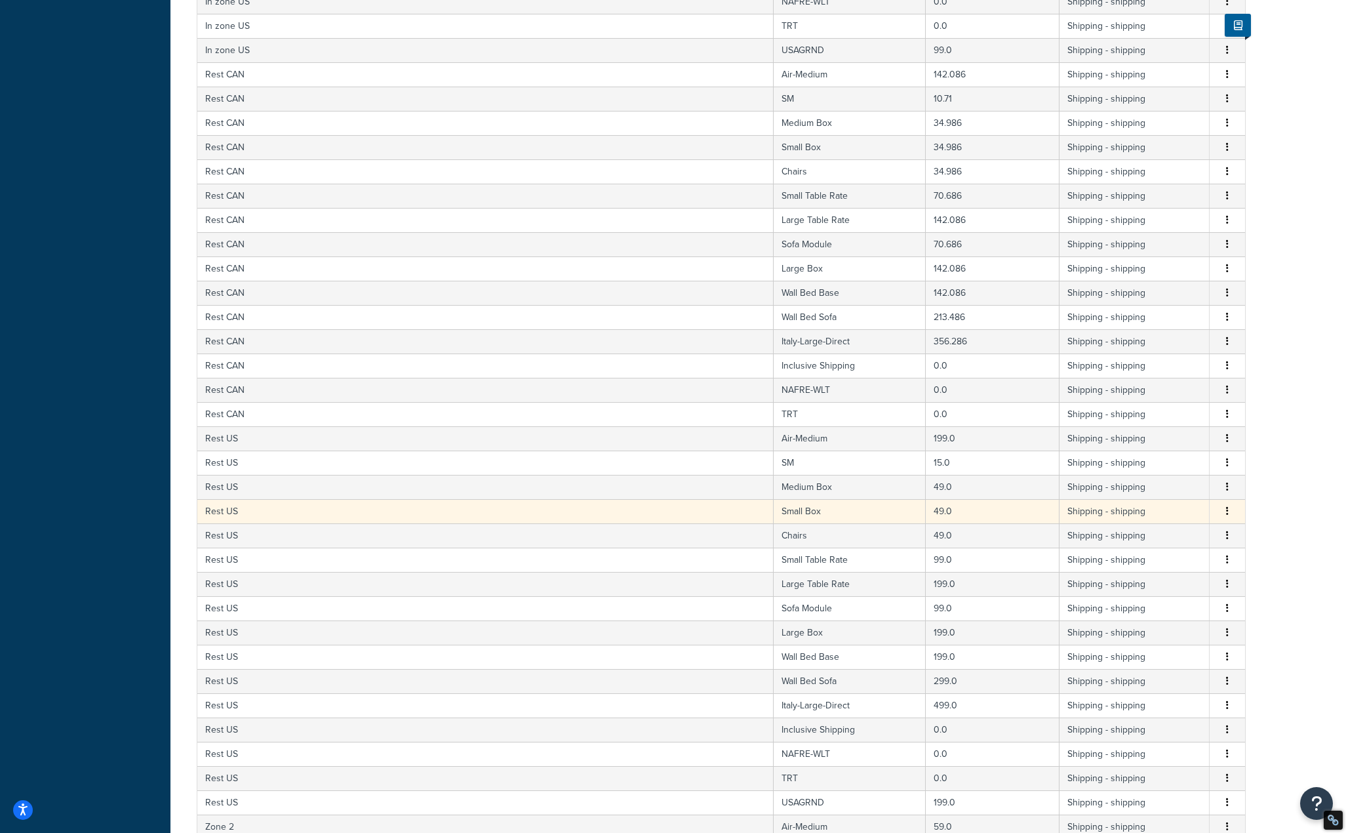
scroll to position [1148, 0]
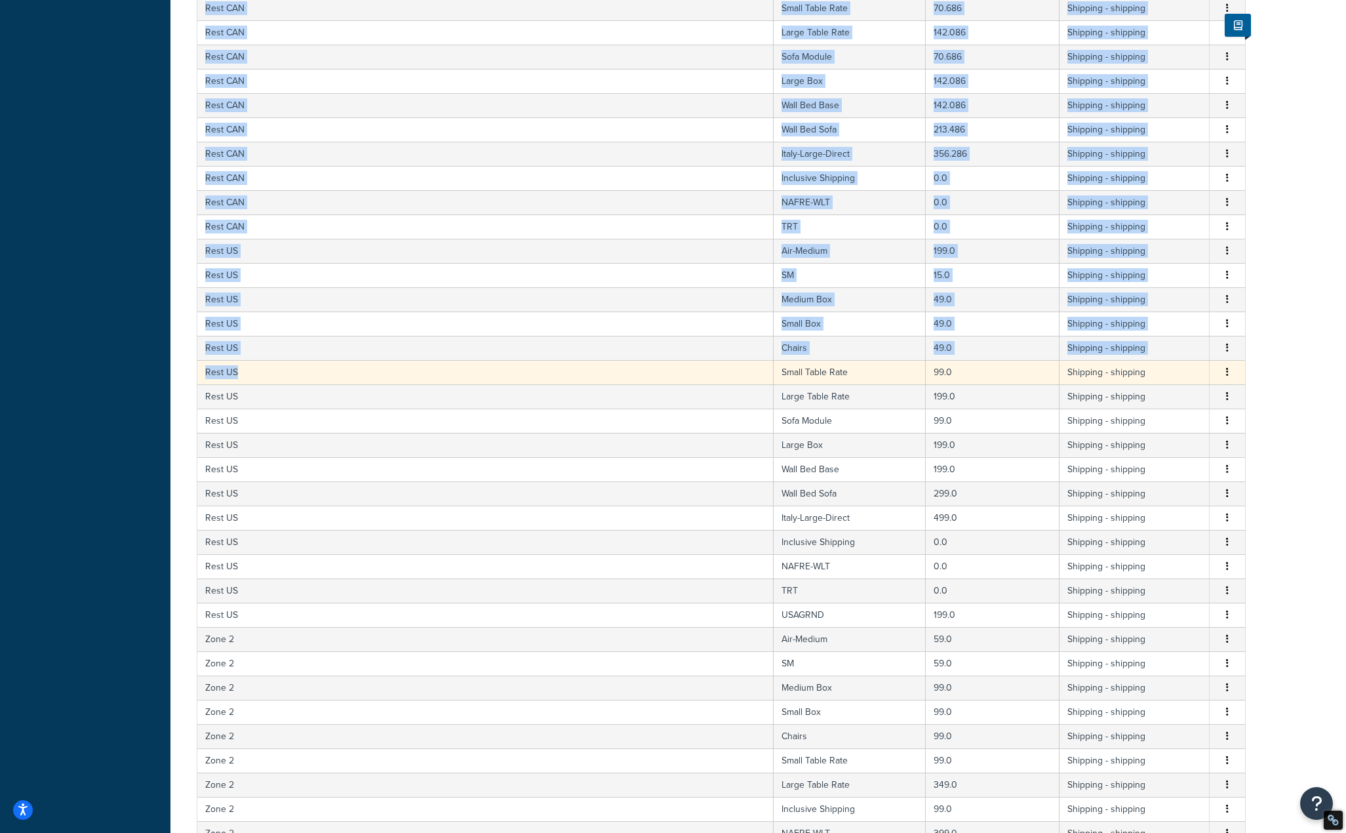
drag, startPoint x: 1265, startPoint y: 401, endPoint x: 213, endPoint y: 383, distance: 1052.5
click at [222, 383] on div "Carrier: Shipping Enabled Table Rates Properties Methods Package Fees Advanced …" at bounding box center [758, 302] width 1176 height 2796
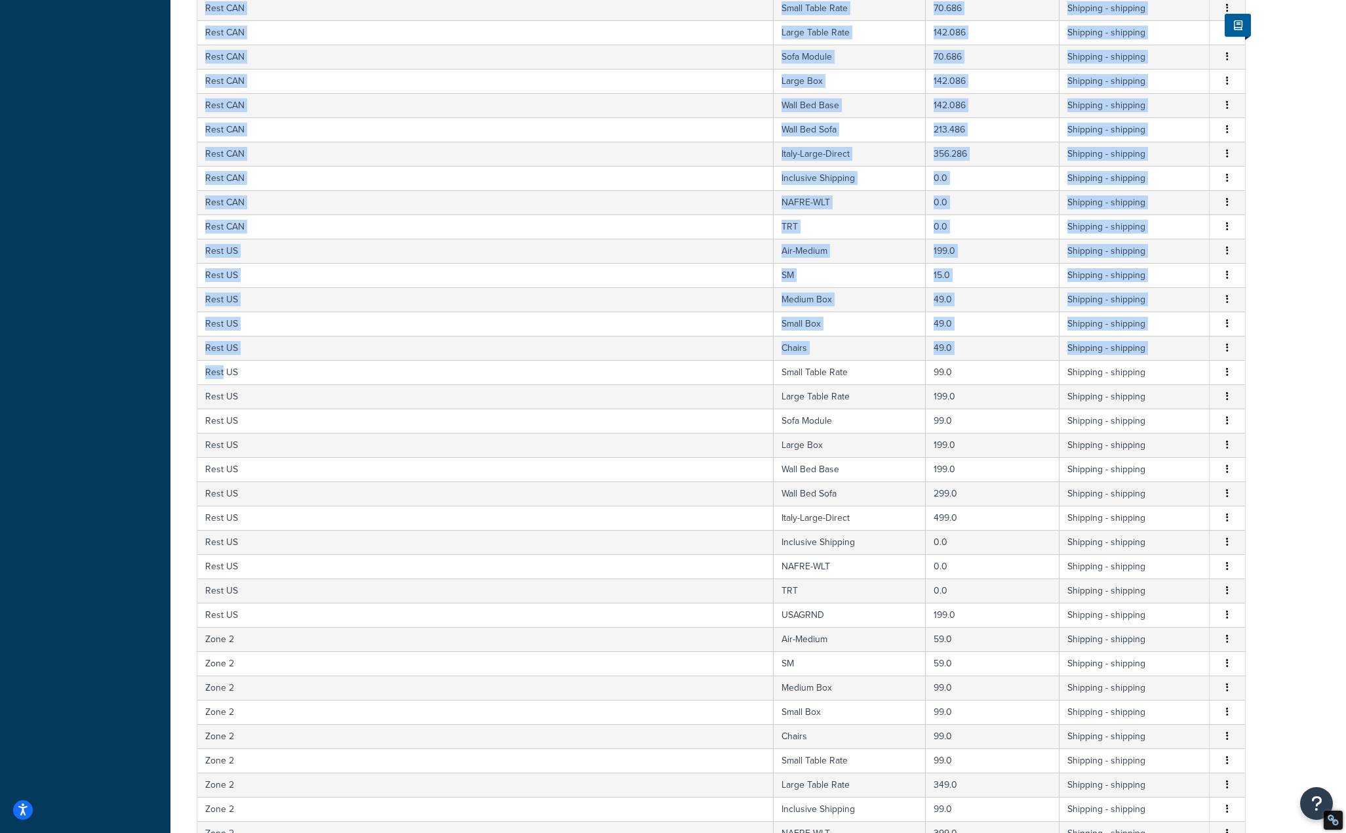
click at [1344, 401] on div "Carrier: Shipping Enabled Table Rates Properties Methods Package Fees Advanced …" at bounding box center [758, 302] width 1176 height 2796
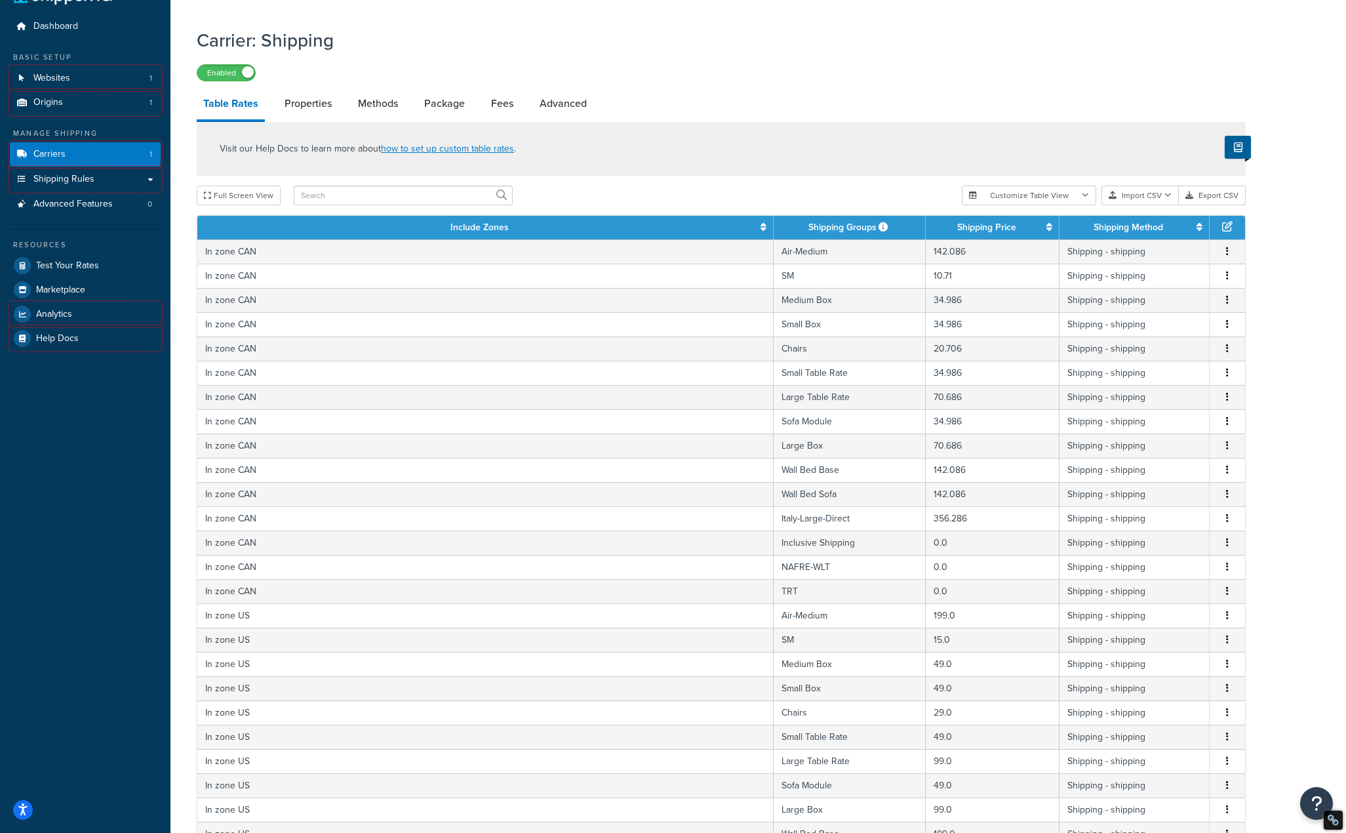
scroll to position [0, 0]
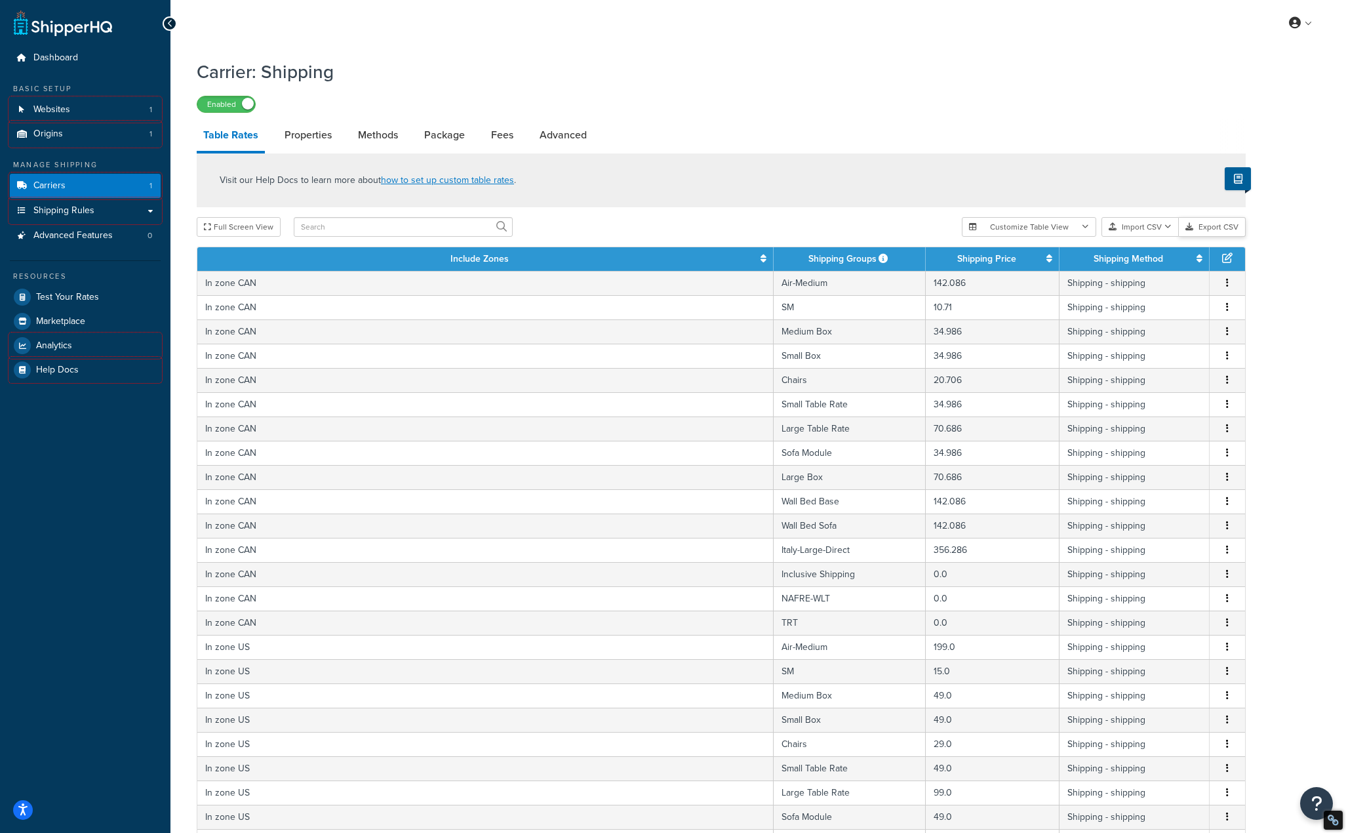
click at [1206, 226] on button "Export CSV" at bounding box center [1212, 227] width 67 height 20
